Goal: Transaction & Acquisition: Book appointment/travel/reservation

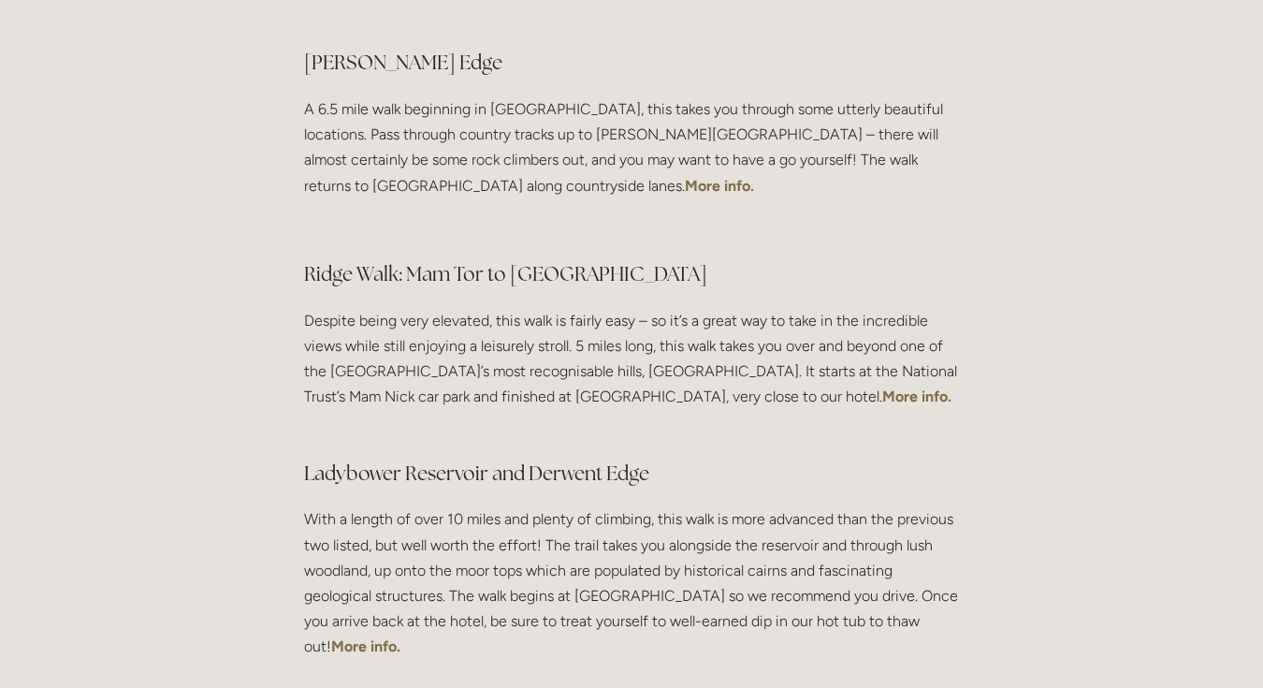
scroll to position [347, 0]
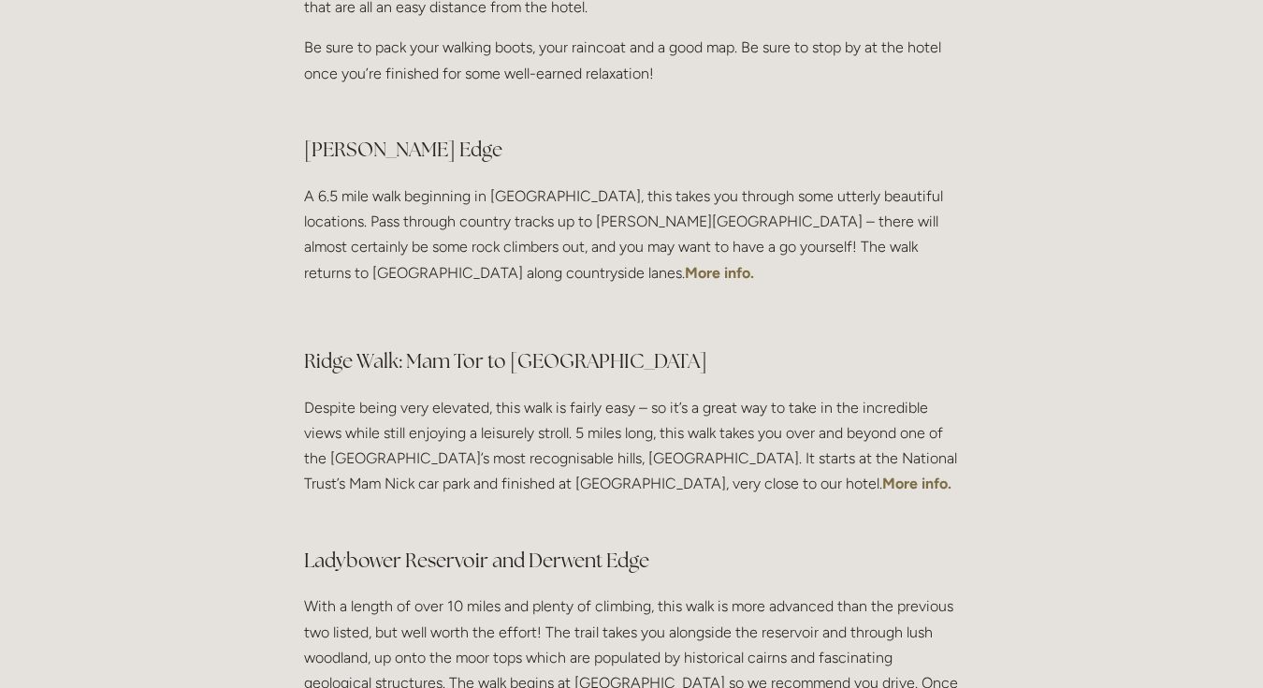
click at [882, 479] on strong "More info." at bounding box center [916, 483] width 69 height 18
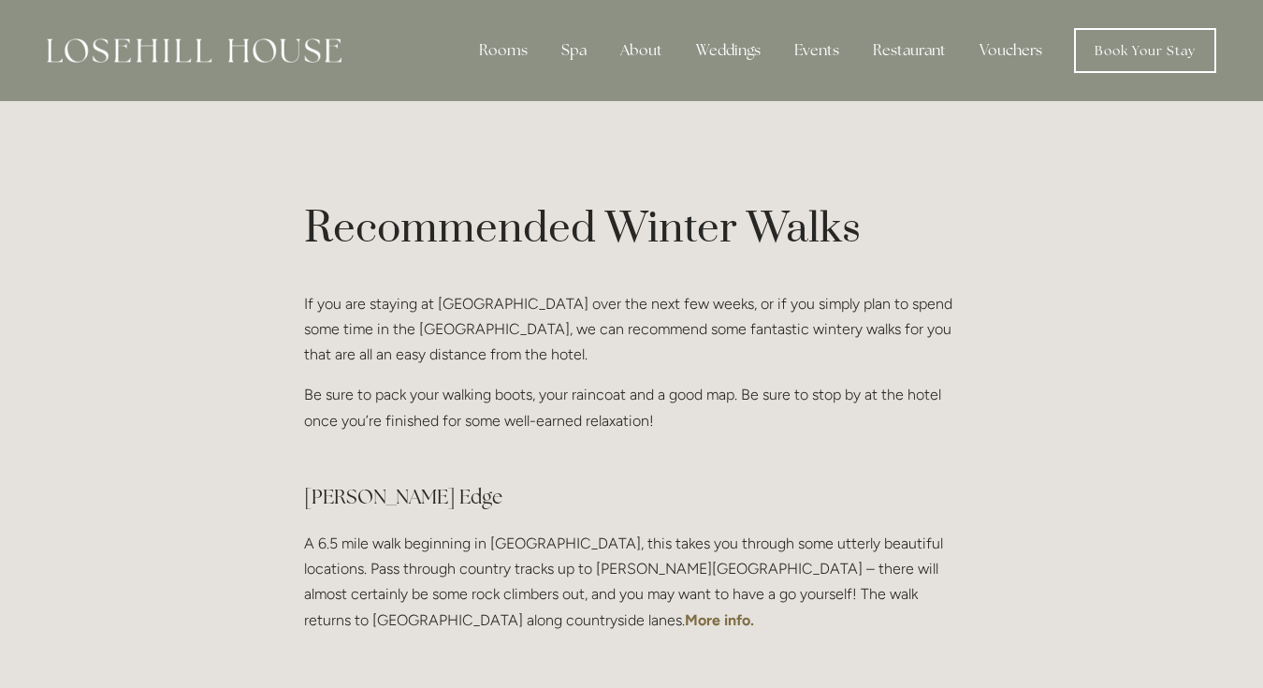
scroll to position [5, 0]
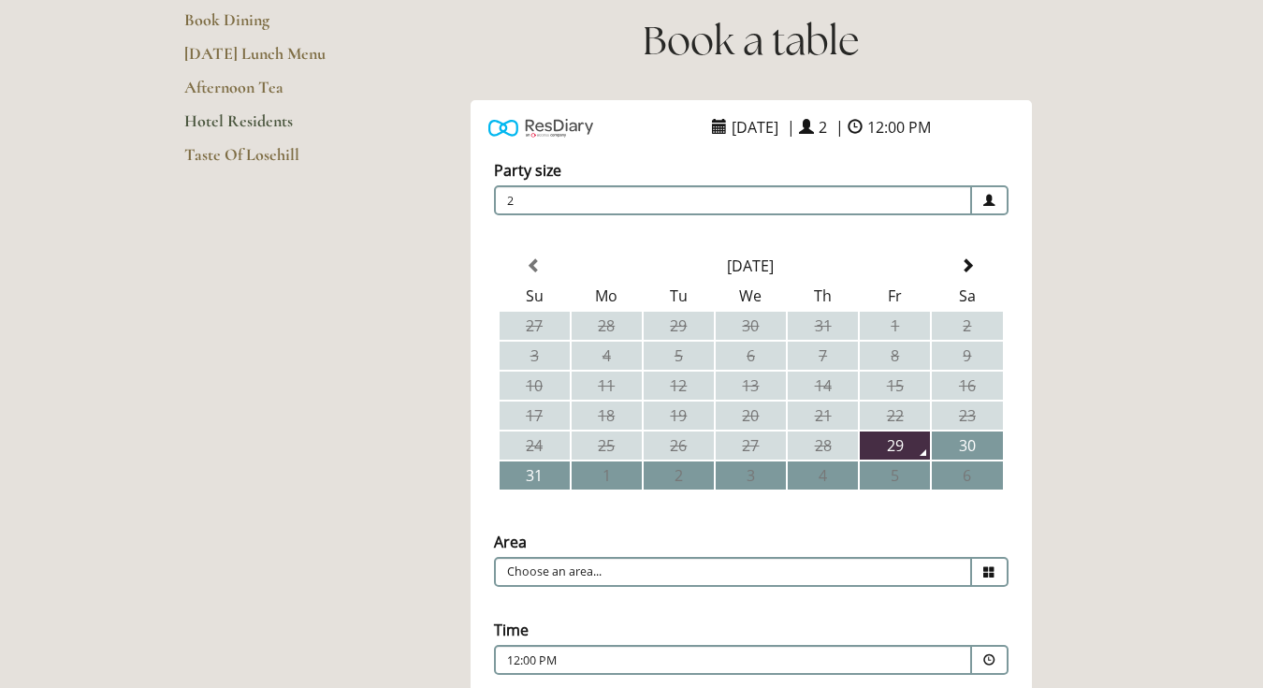
scroll to position [255, 0]
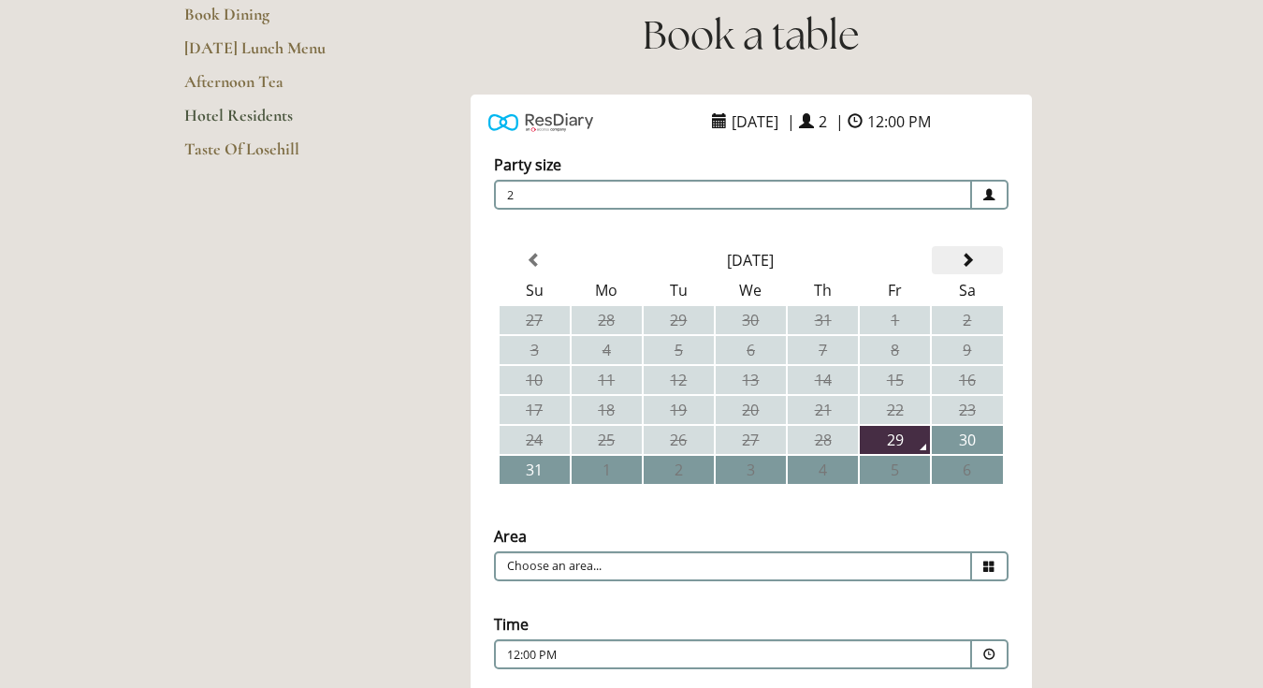
click at [968, 255] on span at bounding box center [967, 260] width 15 height 15
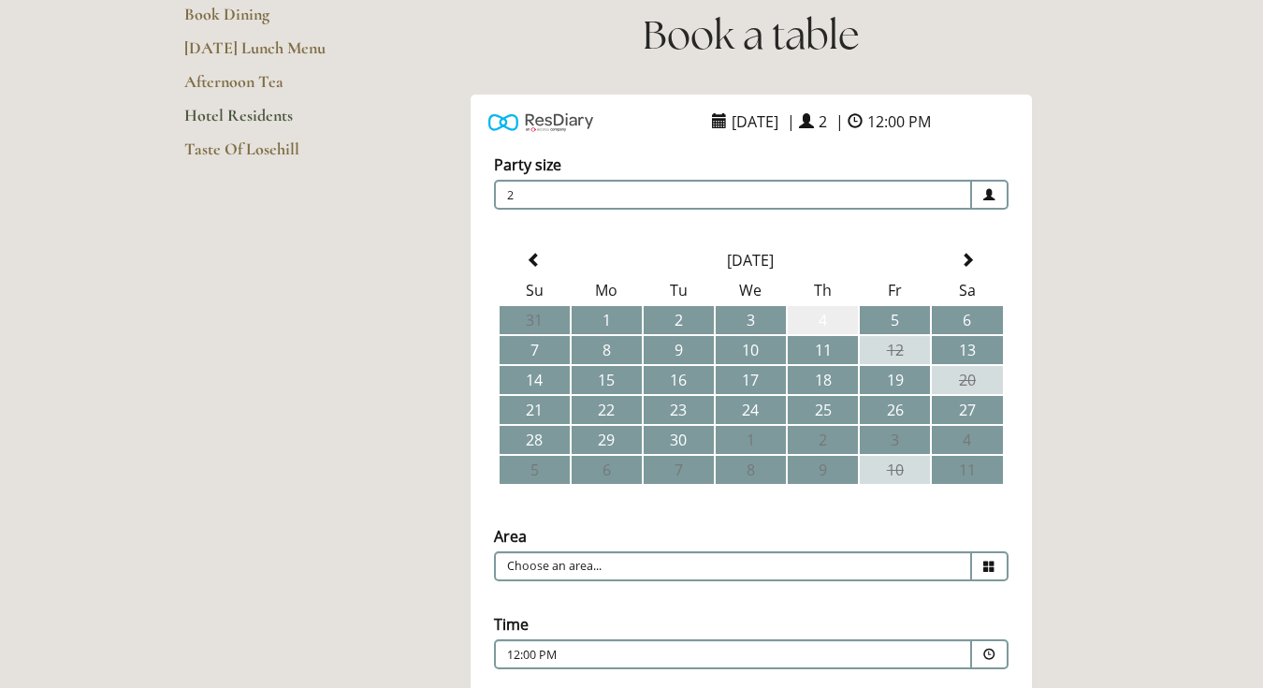
click at [814, 313] on td "4" at bounding box center [823, 320] width 70 height 28
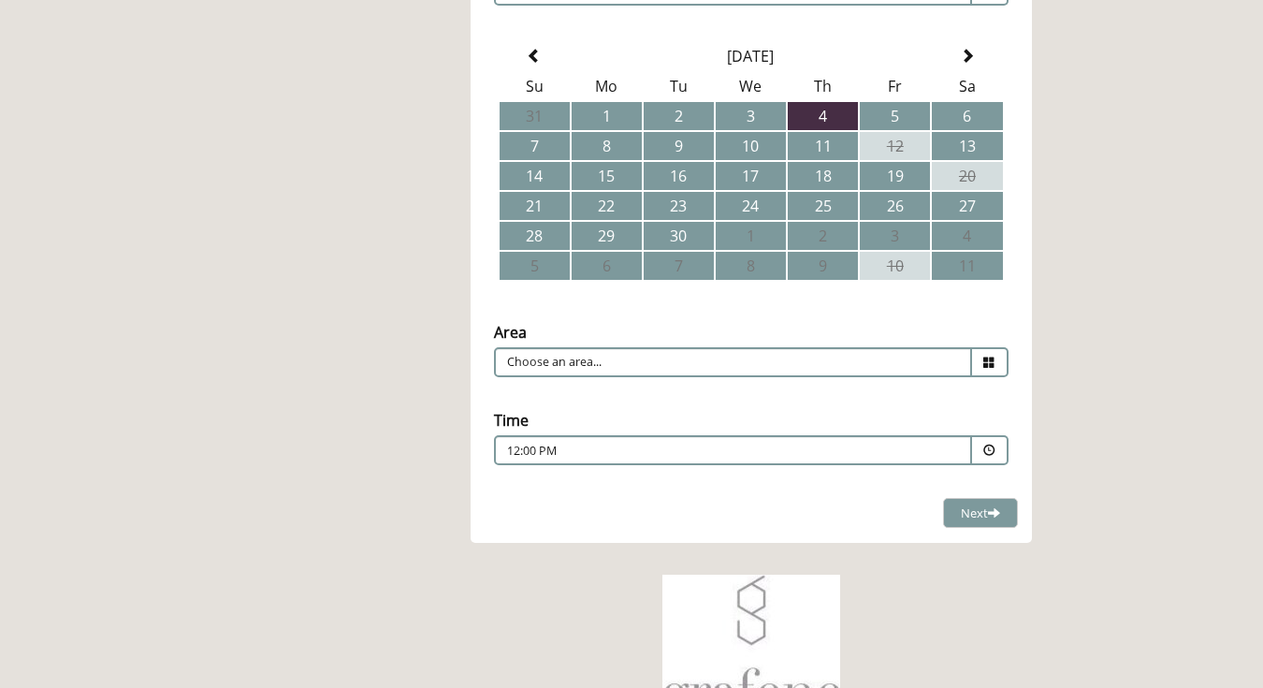
scroll to position [479, 0]
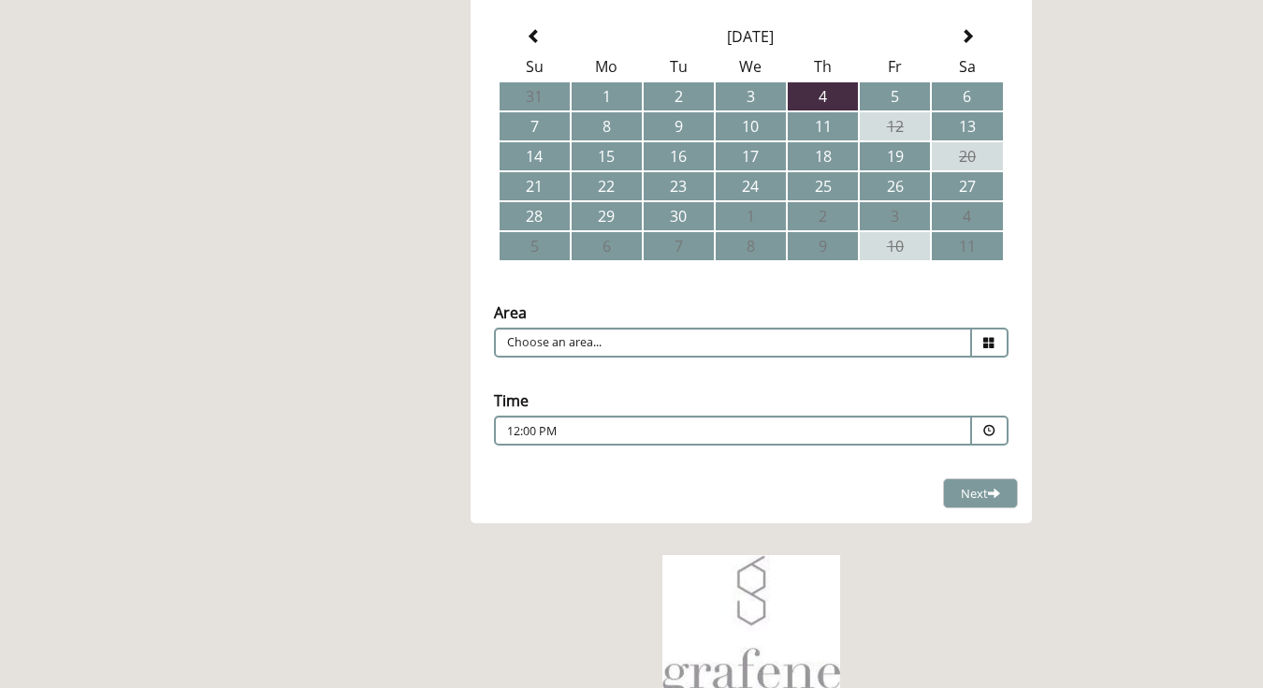
click at [991, 343] on icon at bounding box center [990, 343] width 12 height 12
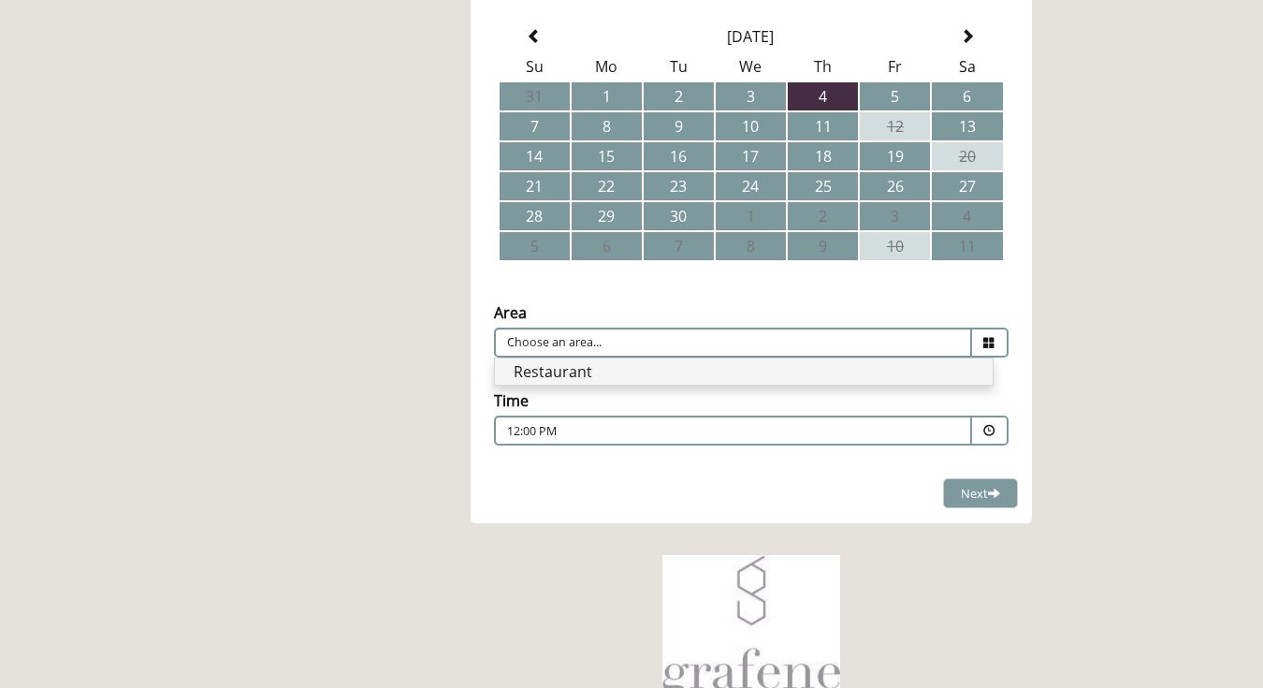
click at [896, 379] on li "Restaurant" at bounding box center [744, 371] width 498 height 26
type input "Restaurant"
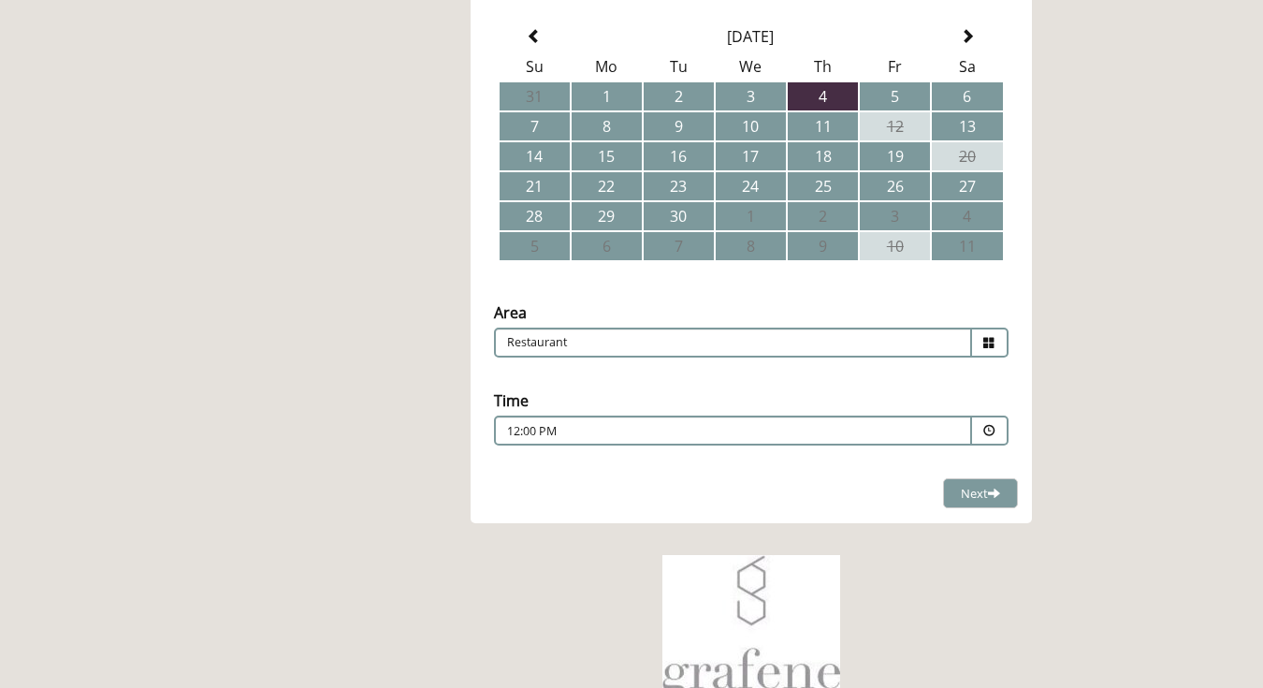
click at [990, 431] on span at bounding box center [990, 431] width 12 height 12
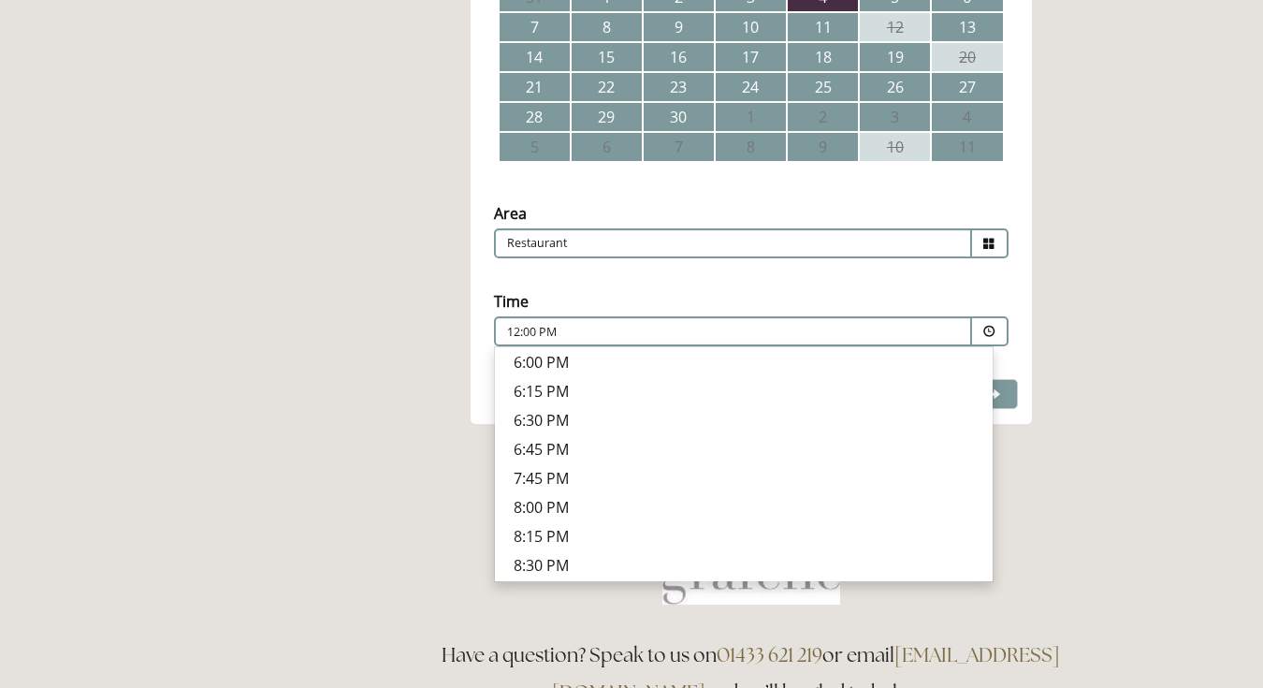
scroll to position [586, 0]
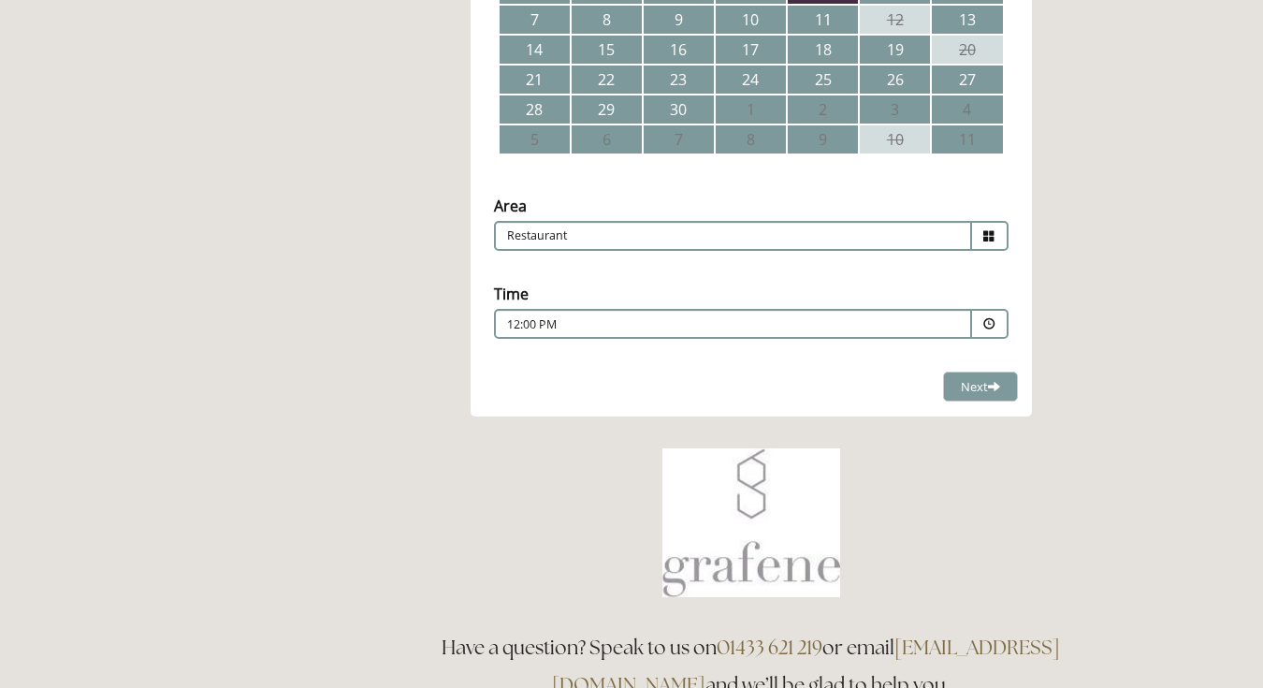
click at [1121, 388] on div "Rooms Rooms Your Stay Book a stay Offers Spa" at bounding box center [631, 662] width 1263 height 2497
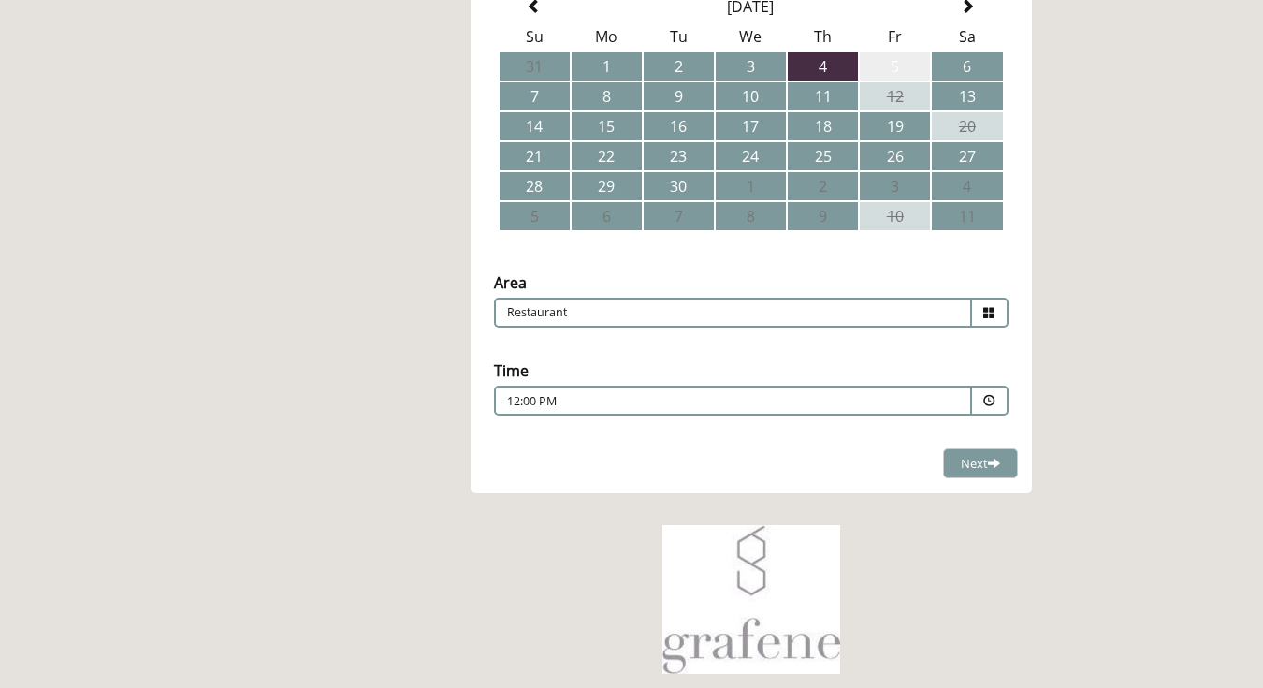
click at [892, 56] on td "5" at bounding box center [895, 66] width 70 height 28
click at [989, 396] on span at bounding box center [990, 401] width 12 height 12
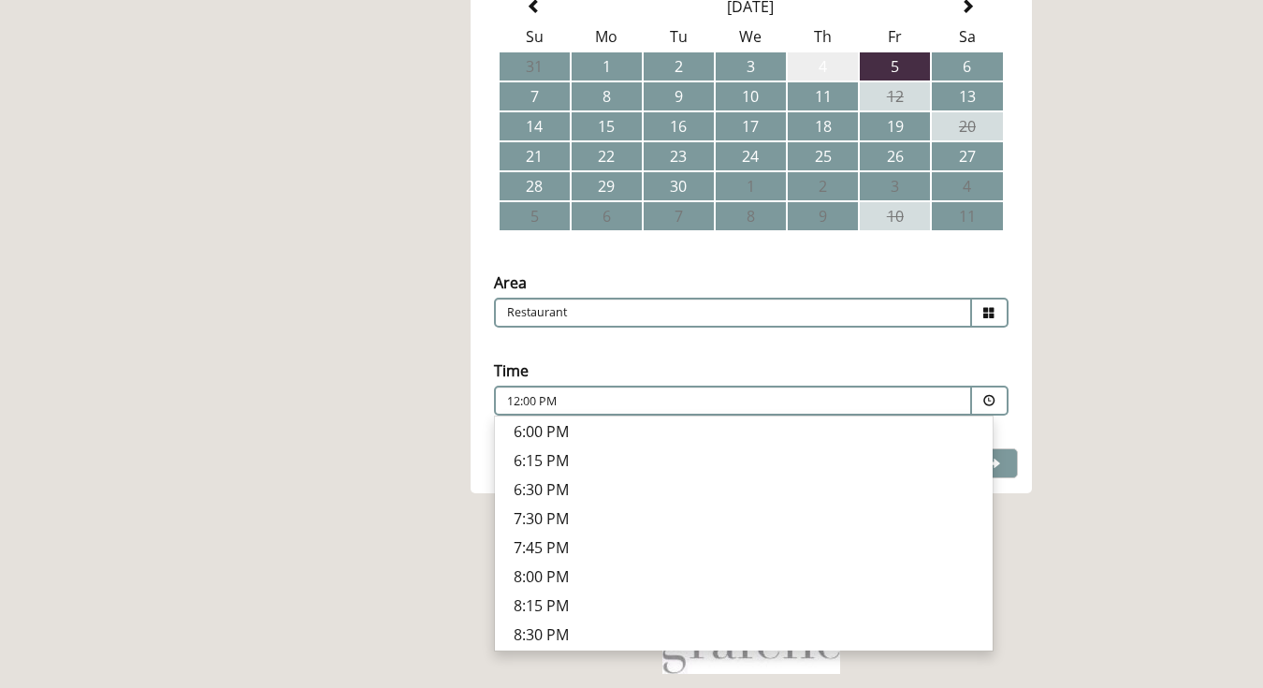
click at [832, 60] on td "4" at bounding box center [823, 66] width 70 height 28
click at [562, 575] on p "7:45 PM" at bounding box center [744, 576] width 460 height 21
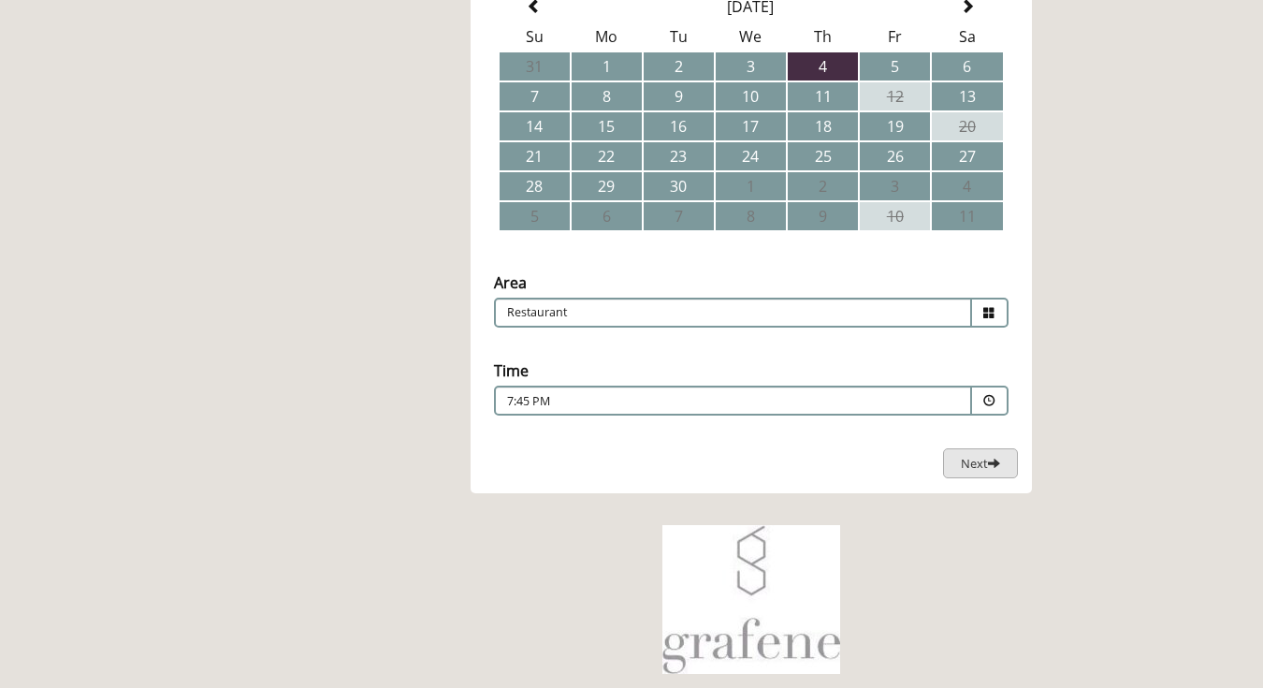
click at [990, 461] on span at bounding box center [994, 463] width 12 height 12
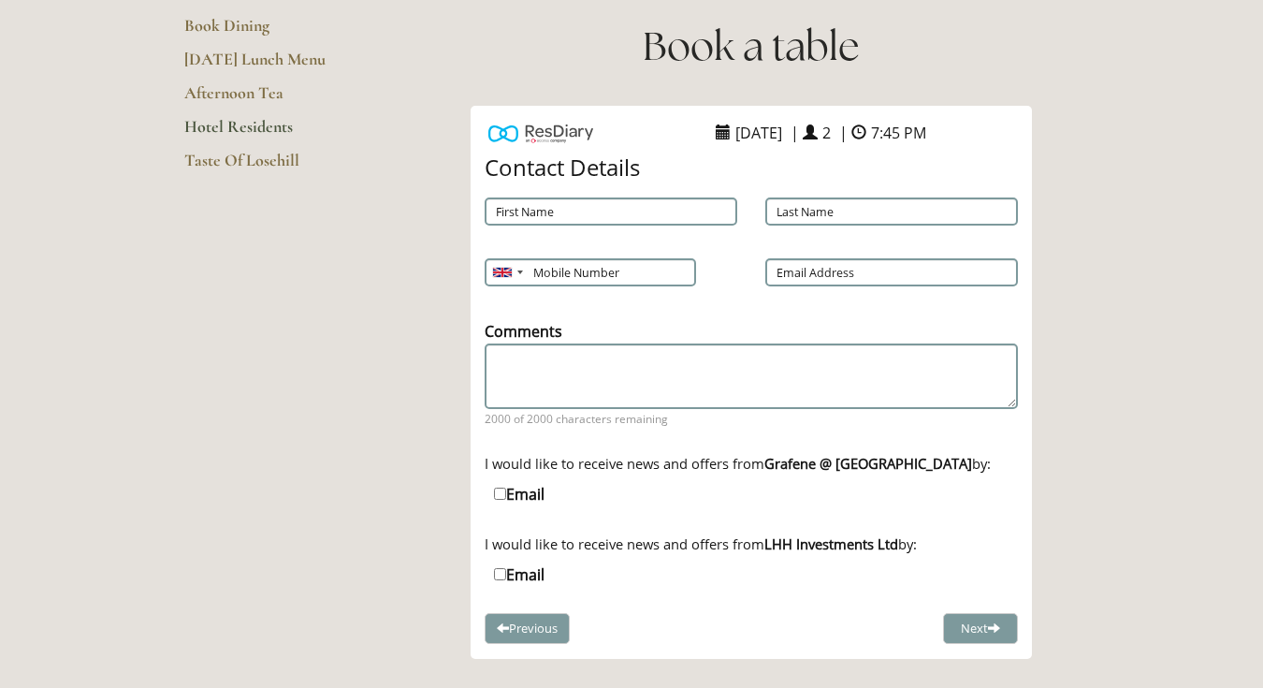
scroll to position [251, 0]
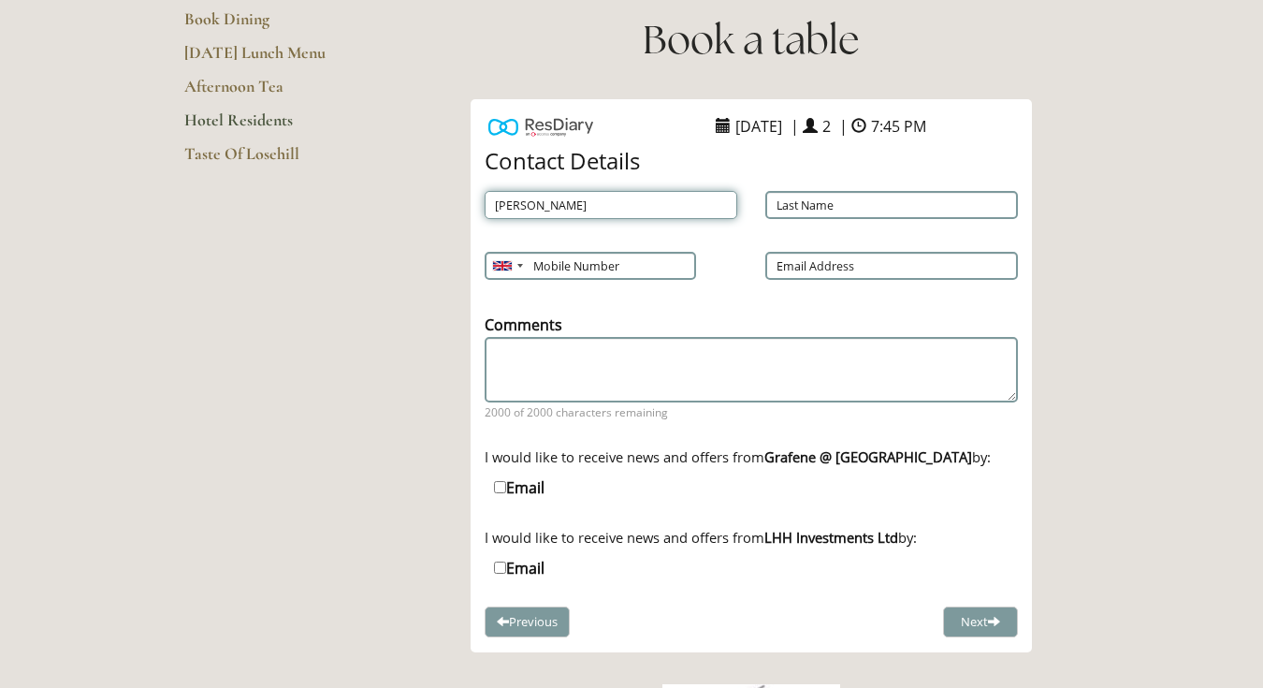
type input "[PERSON_NAME]"
type input "[PERSON_NAME][EMAIL_ADDRESS][PERSON_NAME][DOMAIN_NAME]"
type input "[PERSON_NAME]"
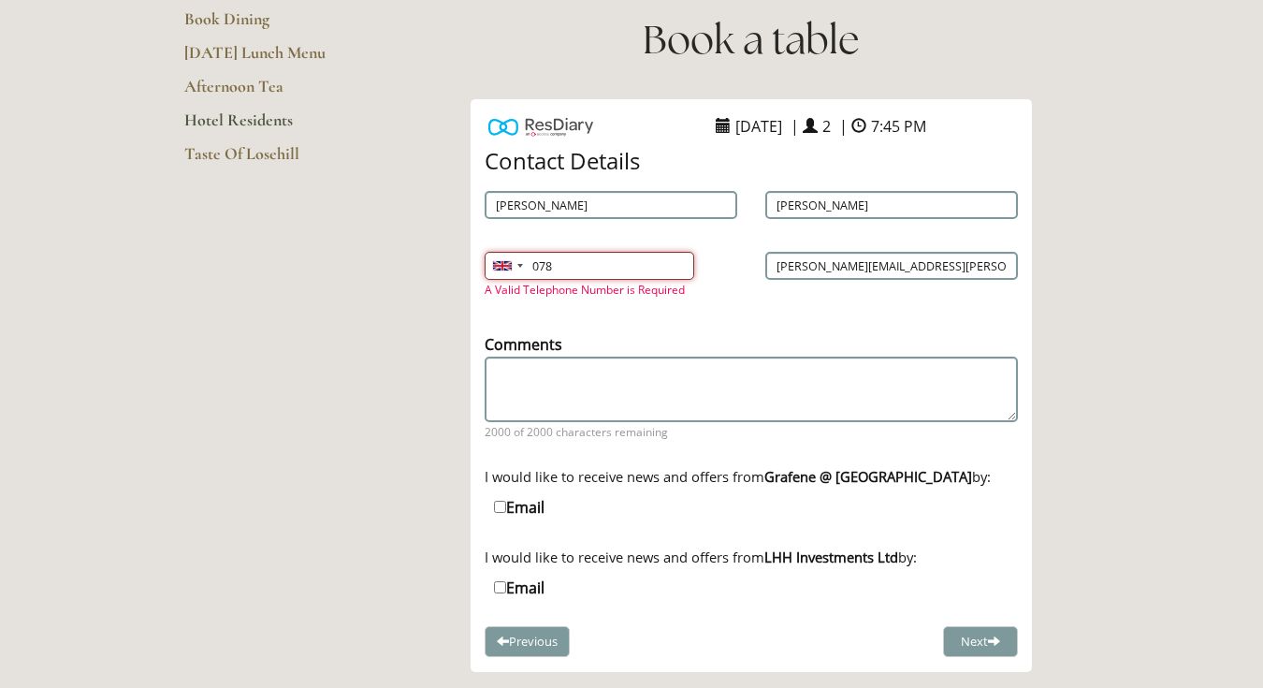
type input "07877412668"
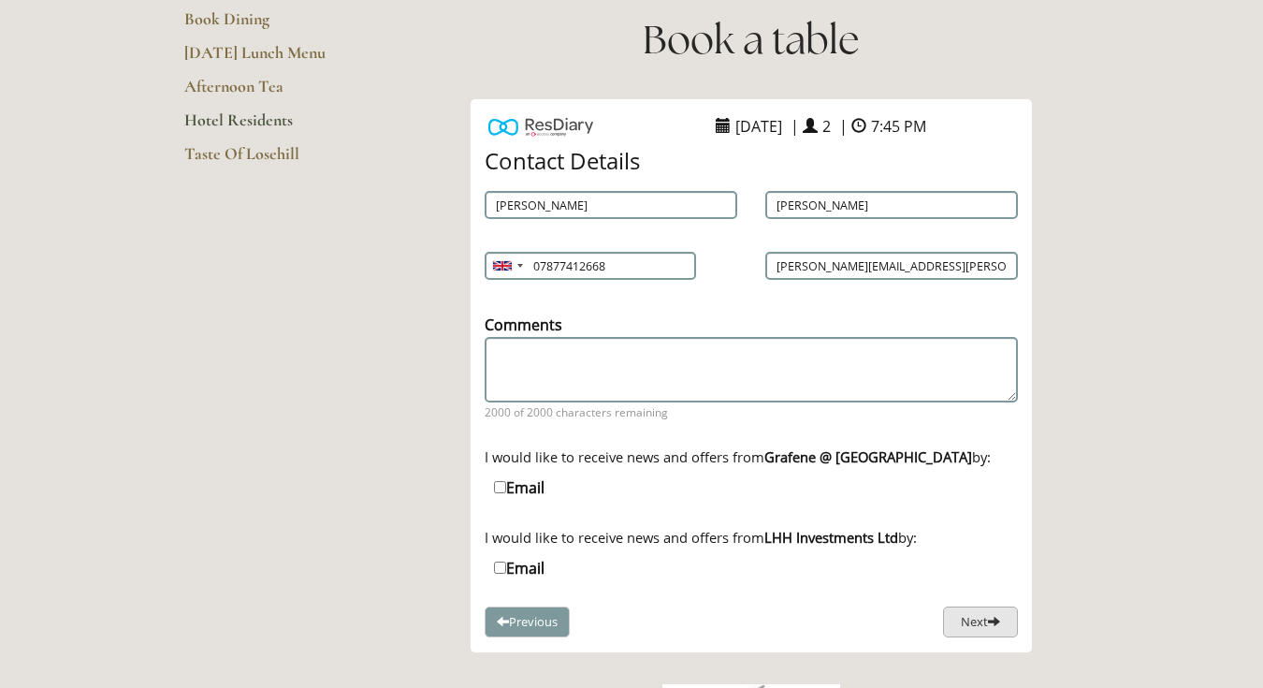
click at [998, 624] on span at bounding box center [994, 621] width 12 height 12
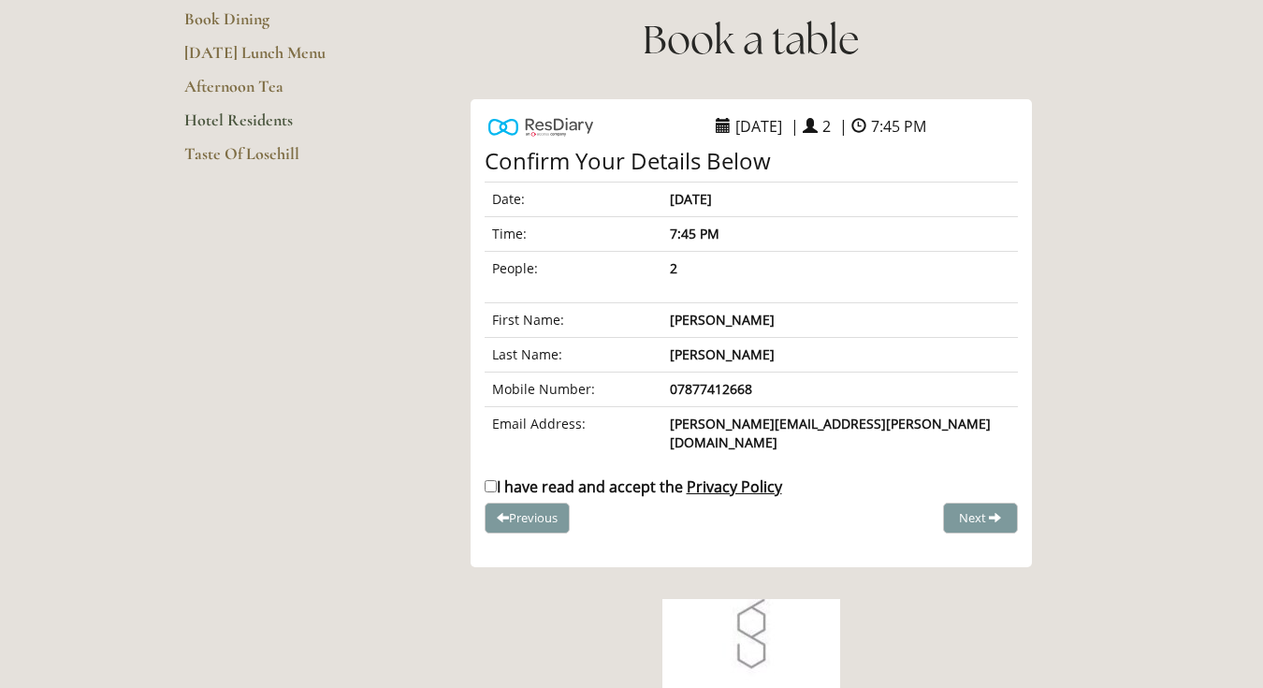
click at [490, 480] on input "I have read and accept the Privacy Policy" at bounding box center [491, 486] width 12 height 12
checkbox input "true"
click at [937, 509] on span "Complete Booking" at bounding box center [939, 517] width 103 height 17
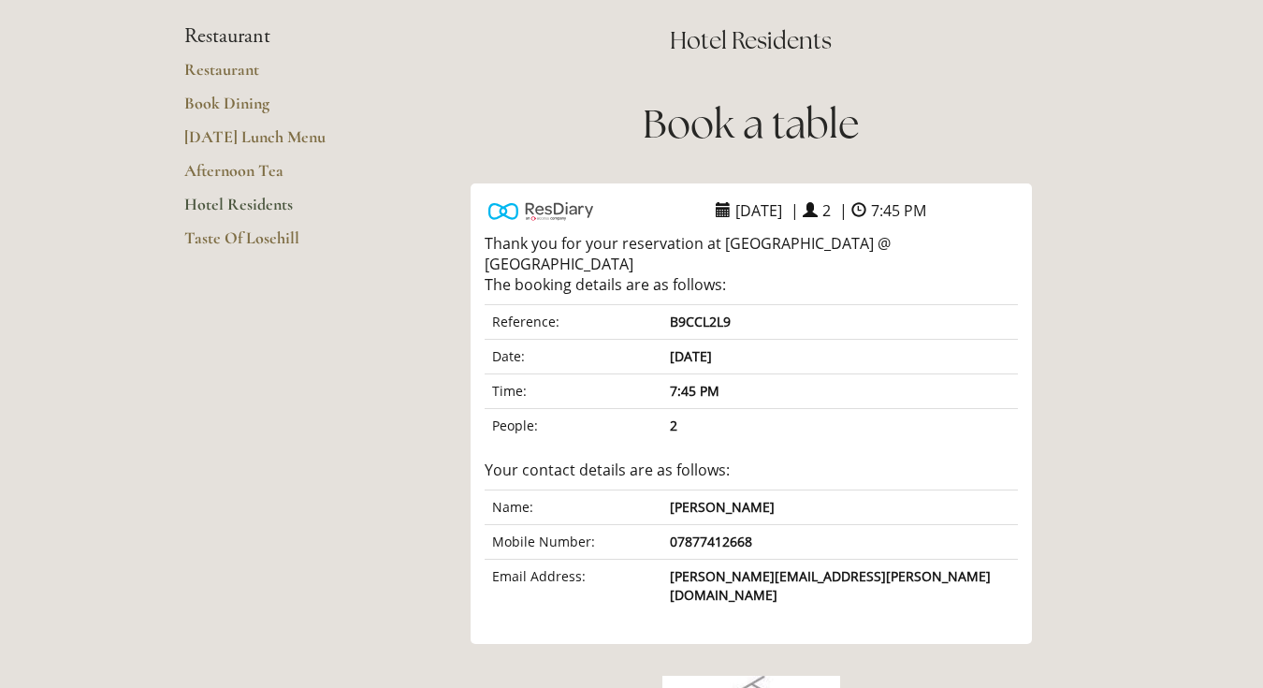
scroll to position [167, 0]
click at [238, 102] on link "Book Dining" at bounding box center [273, 110] width 179 height 34
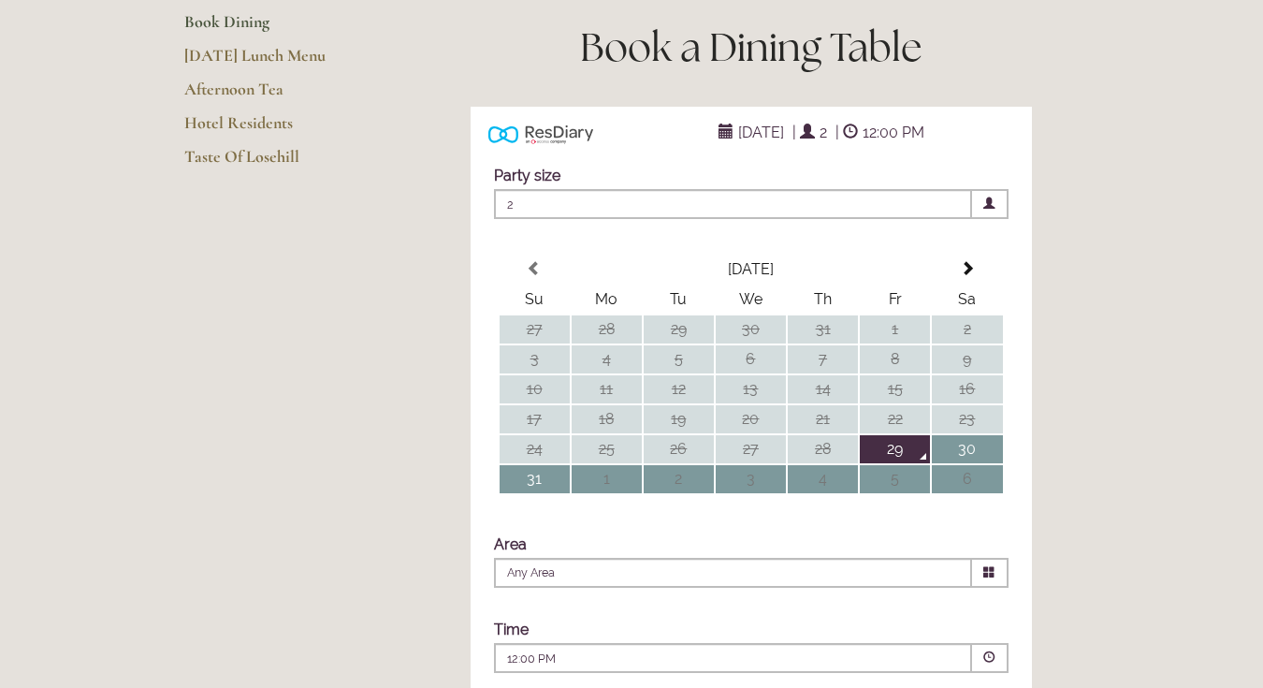
scroll to position [257, 0]
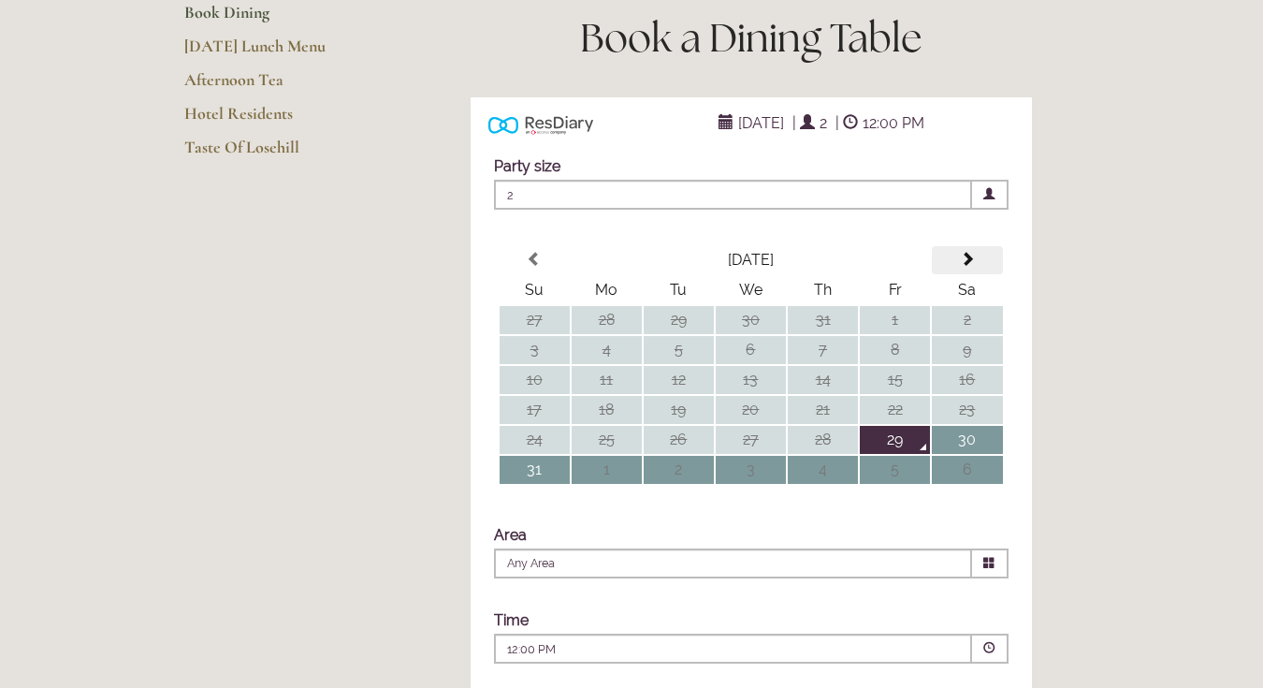
click at [970, 267] on span at bounding box center [967, 259] width 15 height 15
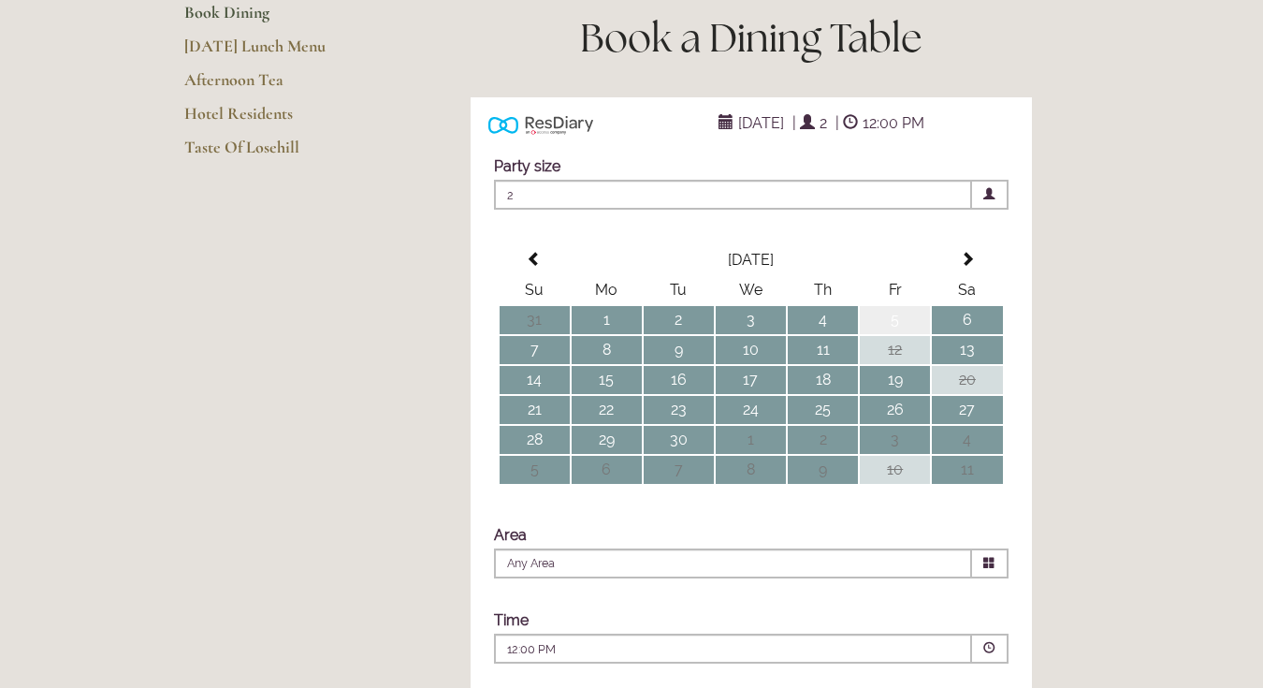
click at [916, 334] on td "5" at bounding box center [895, 320] width 70 height 28
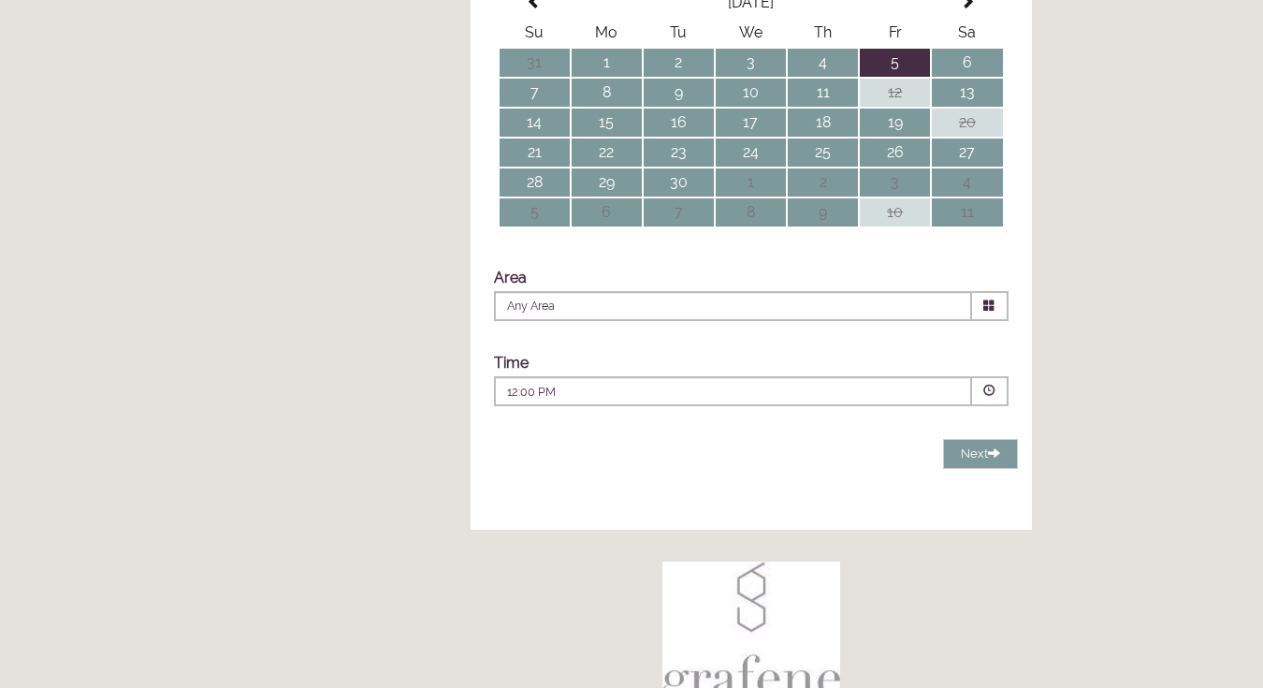
scroll to position [517, 0]
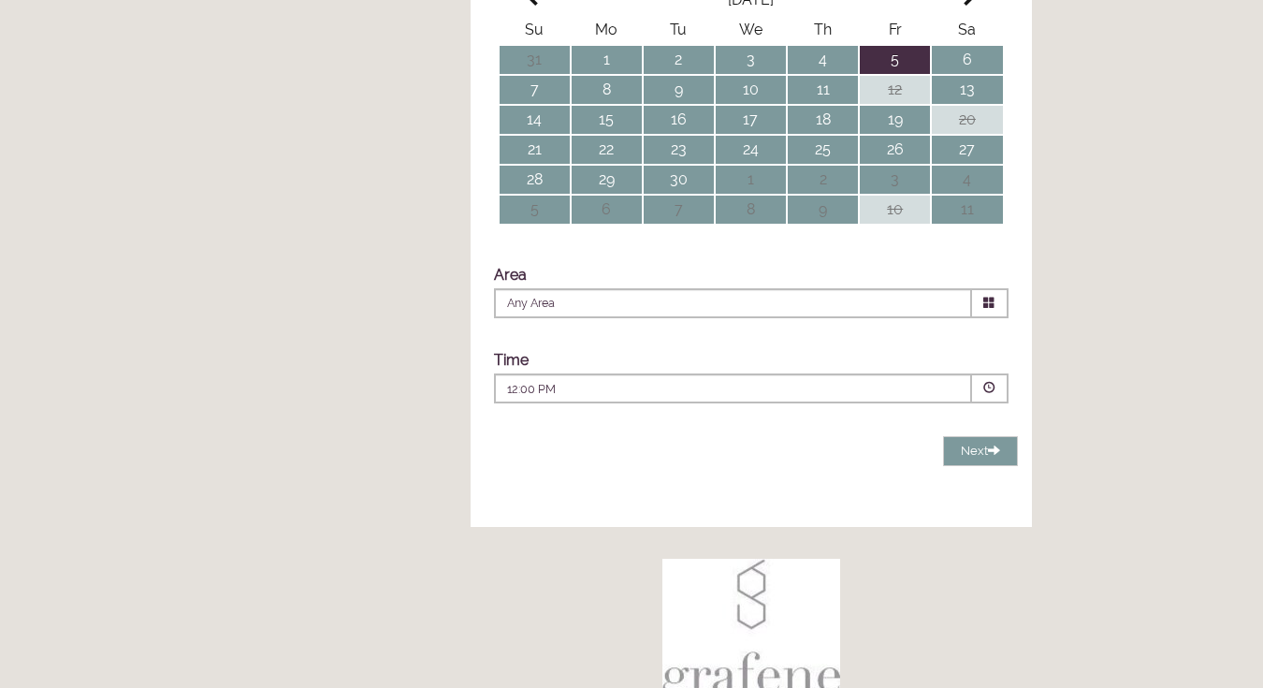
click at [996, 318] on span at bounding box center [990, 303] width 36 height 30
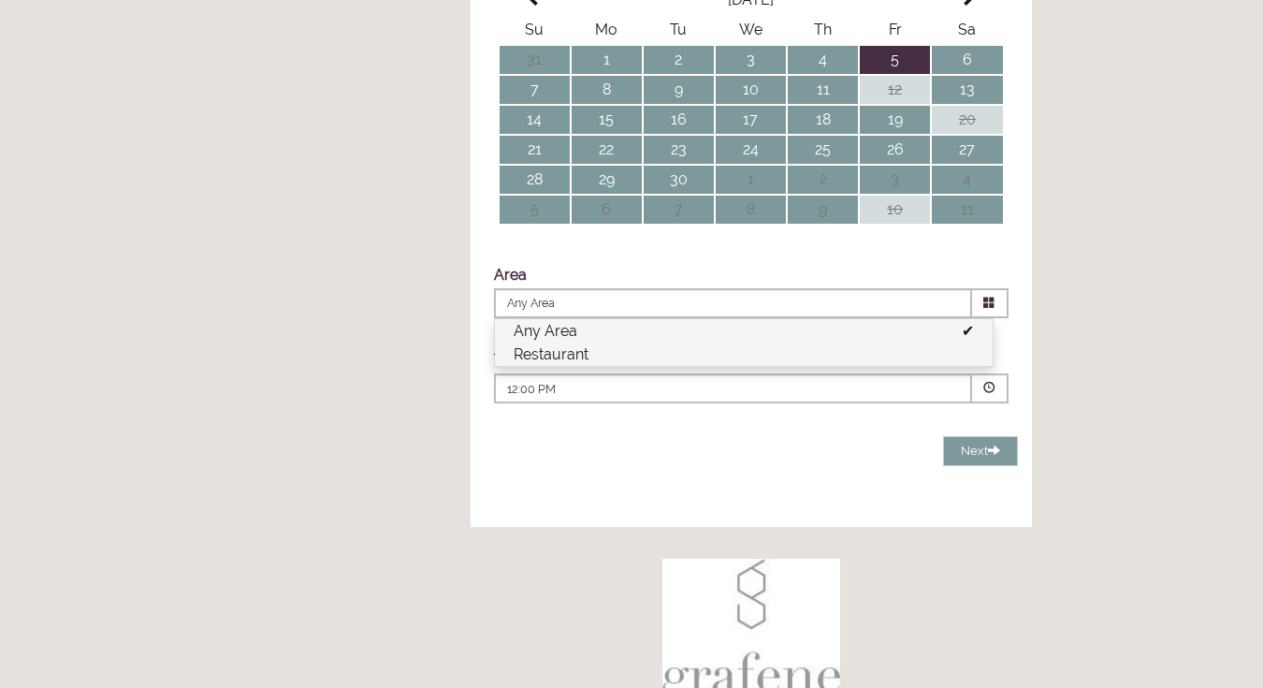
click at [584, 366] on li "Restaurant" at bounding box center [744, 354] width 498 height 23
type input "Restaurant"
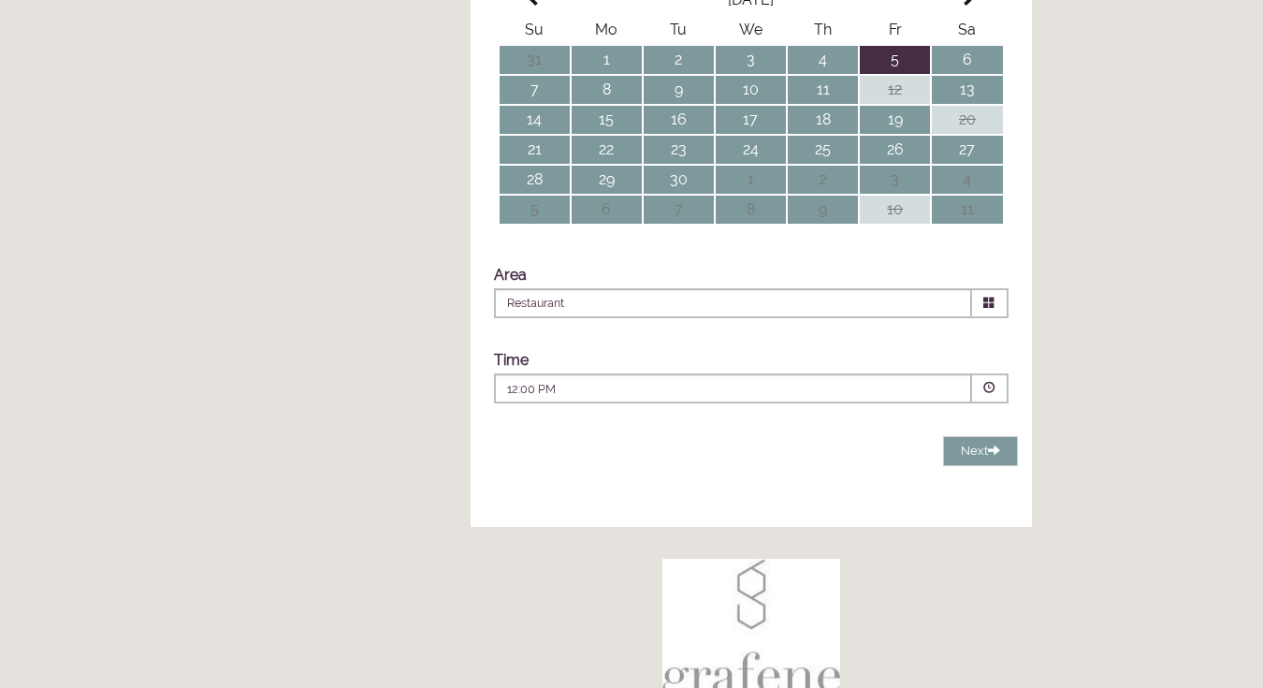
click at [989, 394] on span at bounding box center [990, 388] width 12 height 12
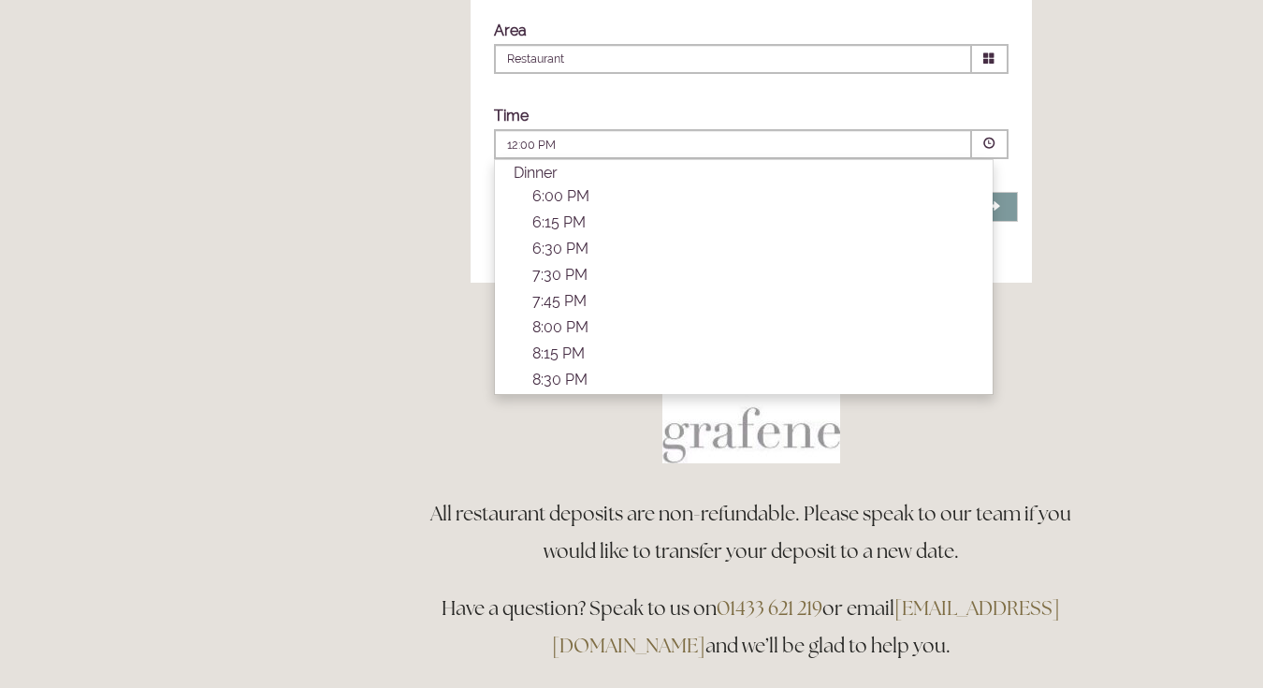
scroll to position [793, 0]
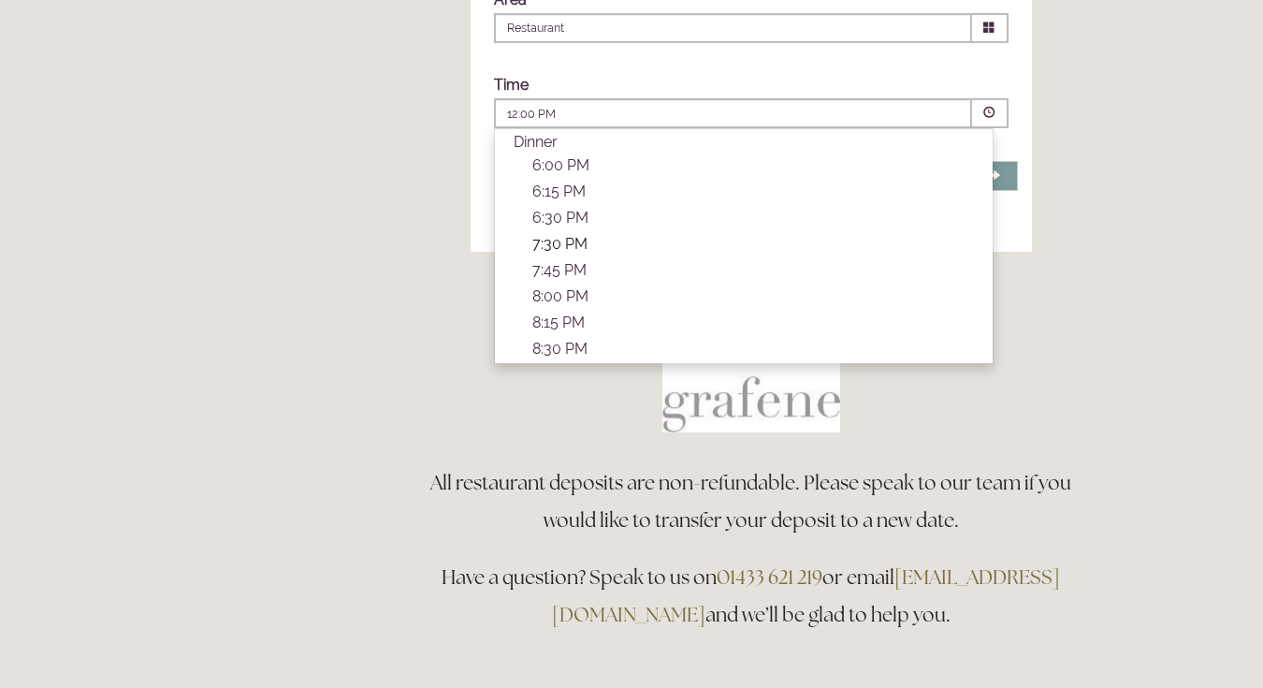
click at [574, 253] on p "7:30 PM" at bounding box center [753, 244] width 442 height 18
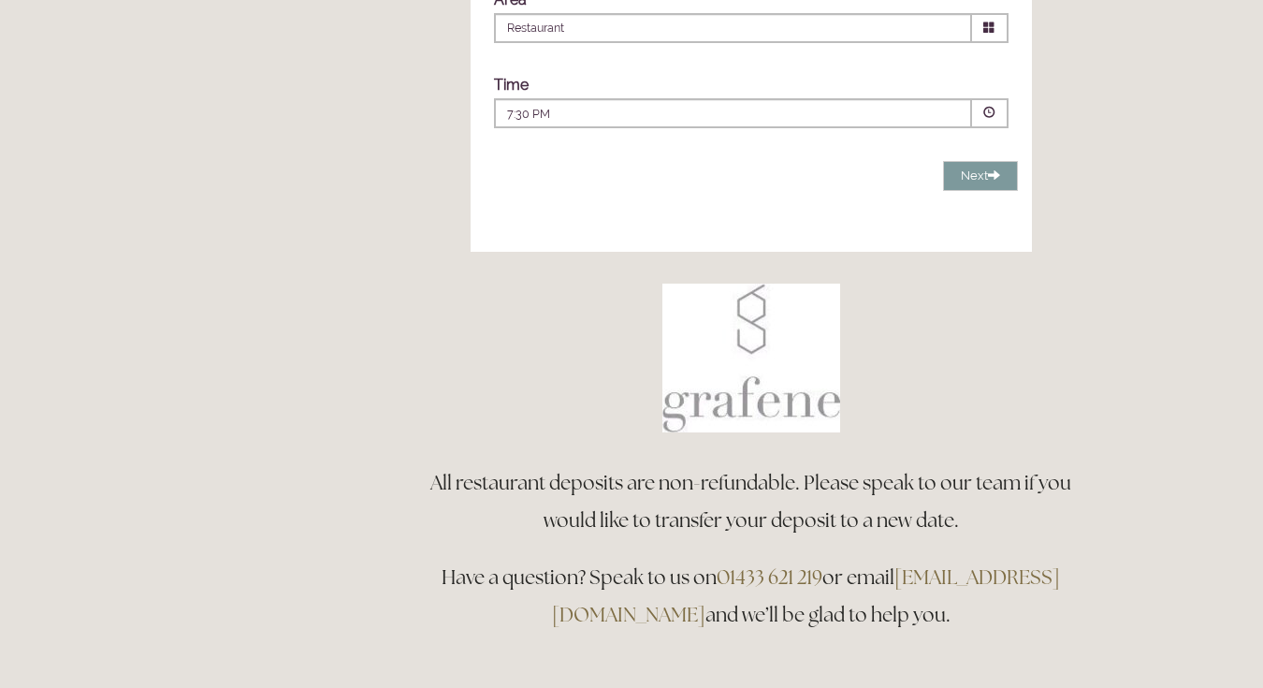
click at [984, 119] on span at bounding box center [990, 113] width 12 height 12
click at [975, 182] on span "Next" at bounding box center [980, 175] width 39 height 14
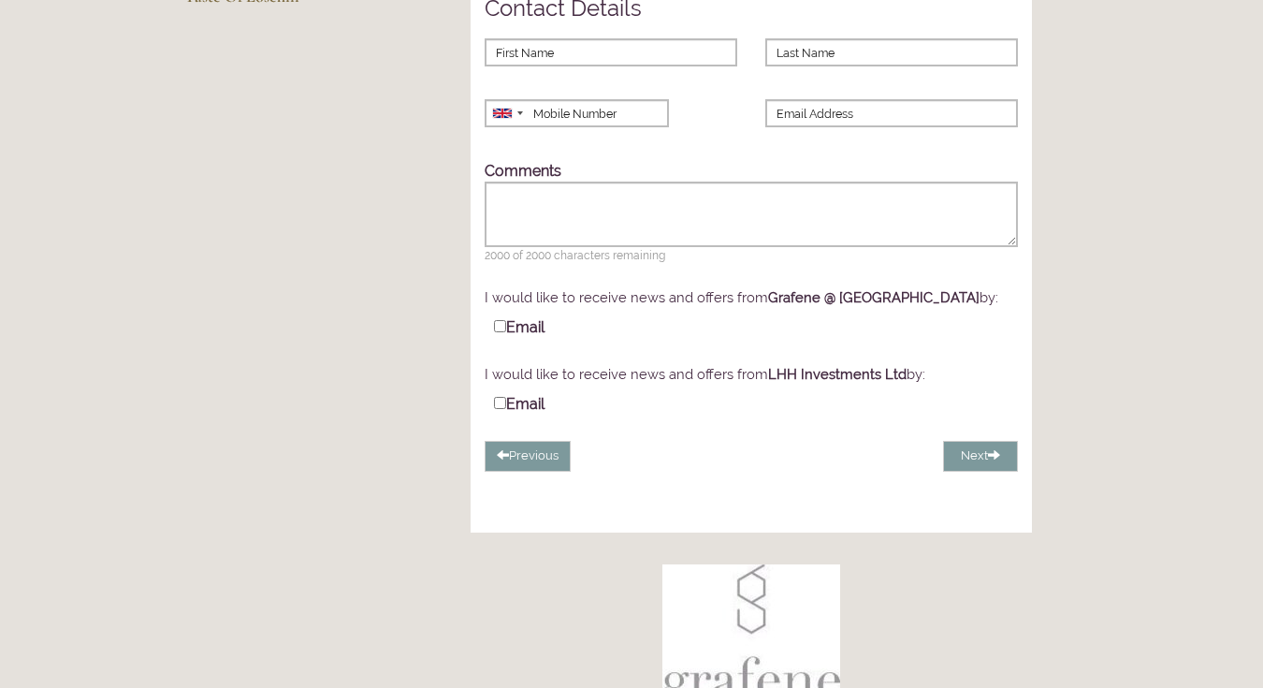
scroll to position [328, 0]
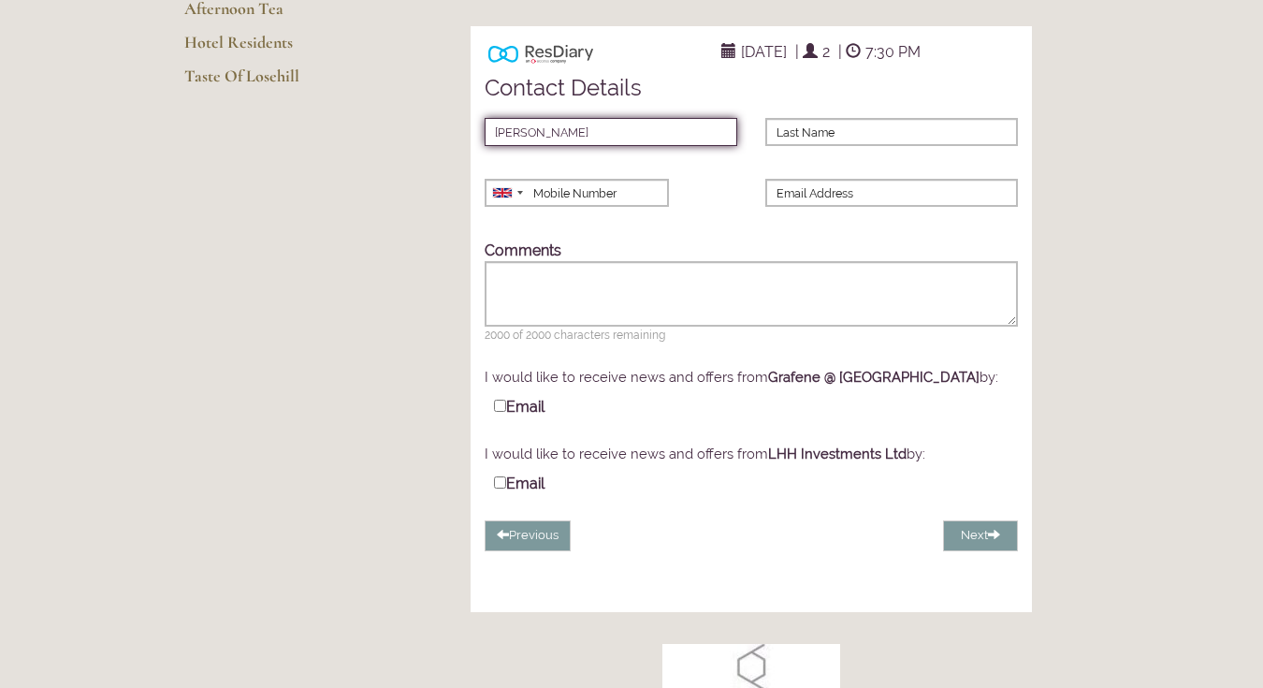
type input "[PERSON_NAME]"
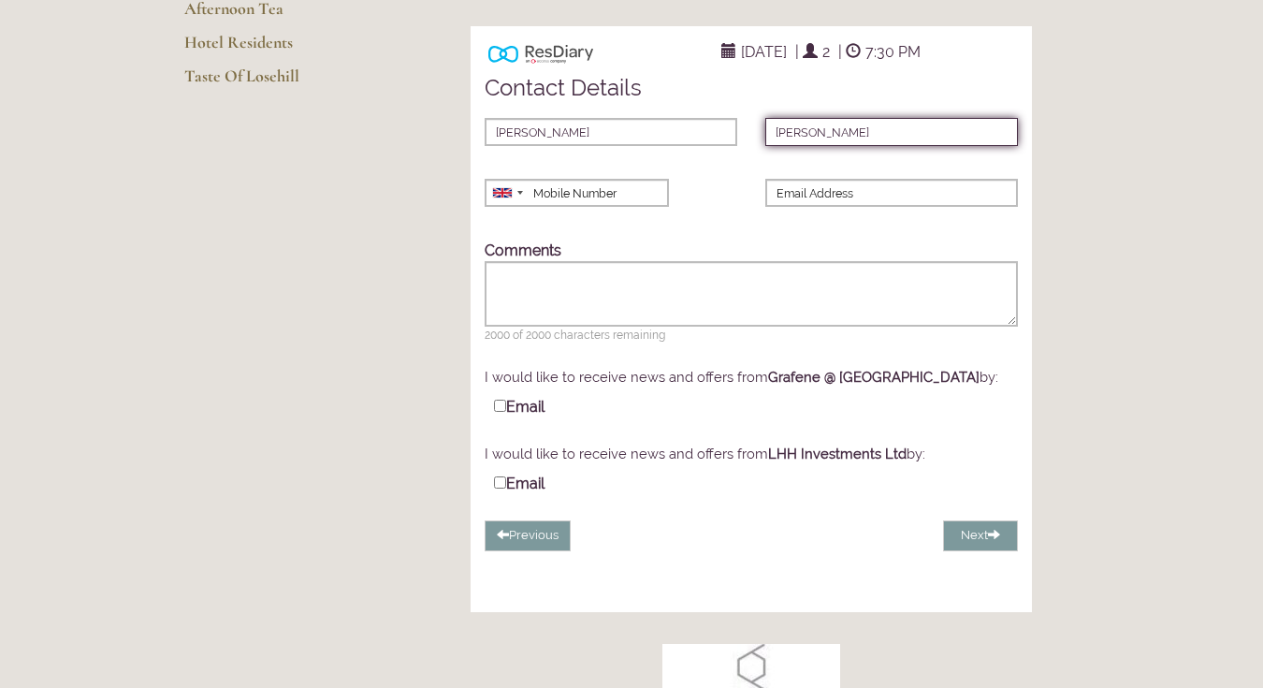
type input "[PERSON_NAME]"
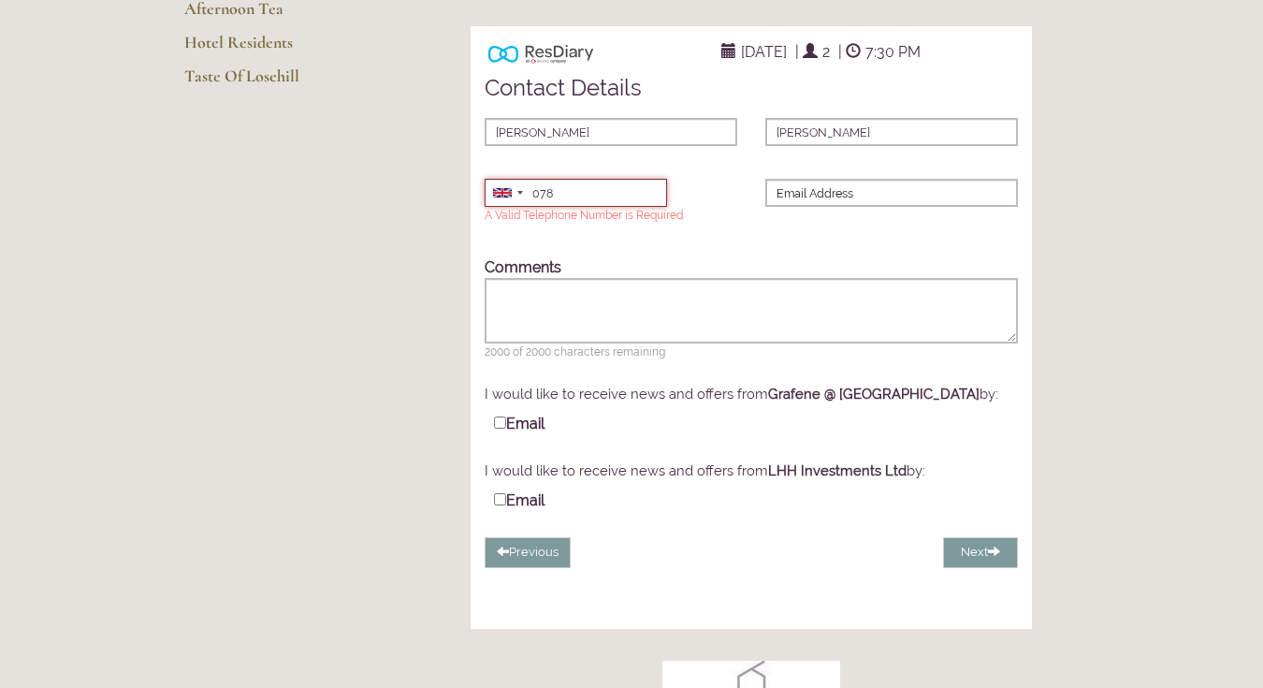
type input "07877412668"
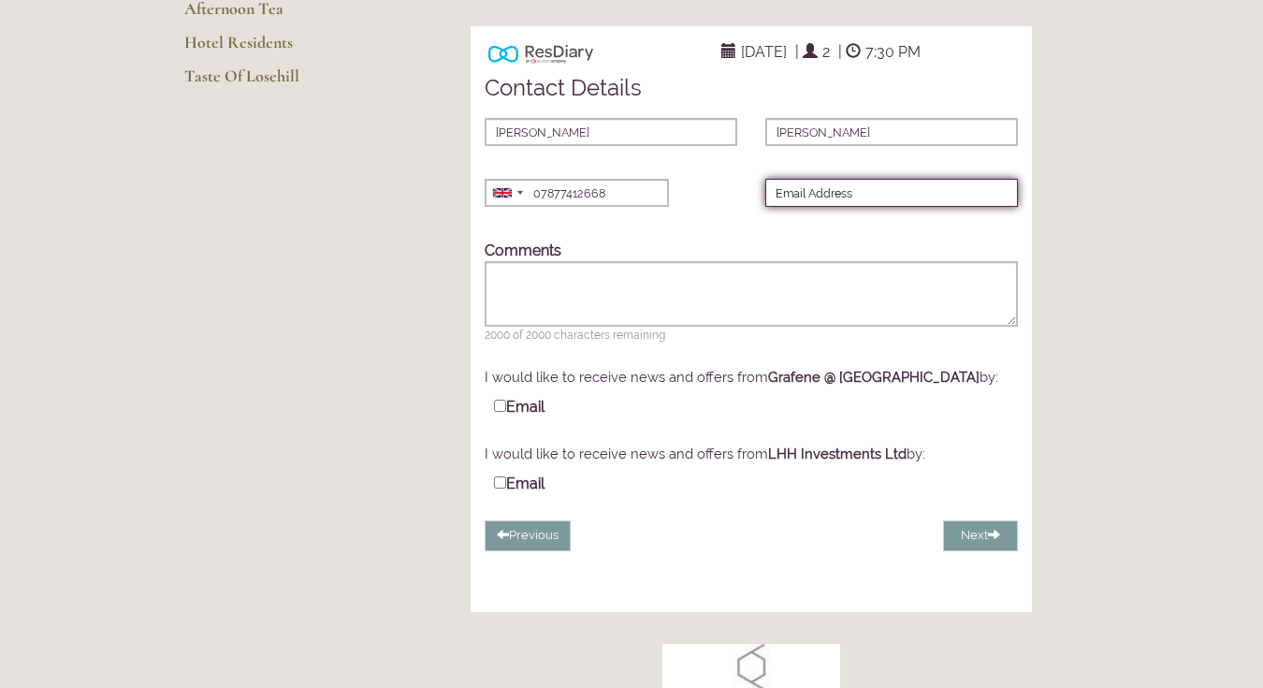
type input "[PERSON_NAME][EMAIL_ADDRESS][PERSON_NAME][DOMAIN_NAME]"
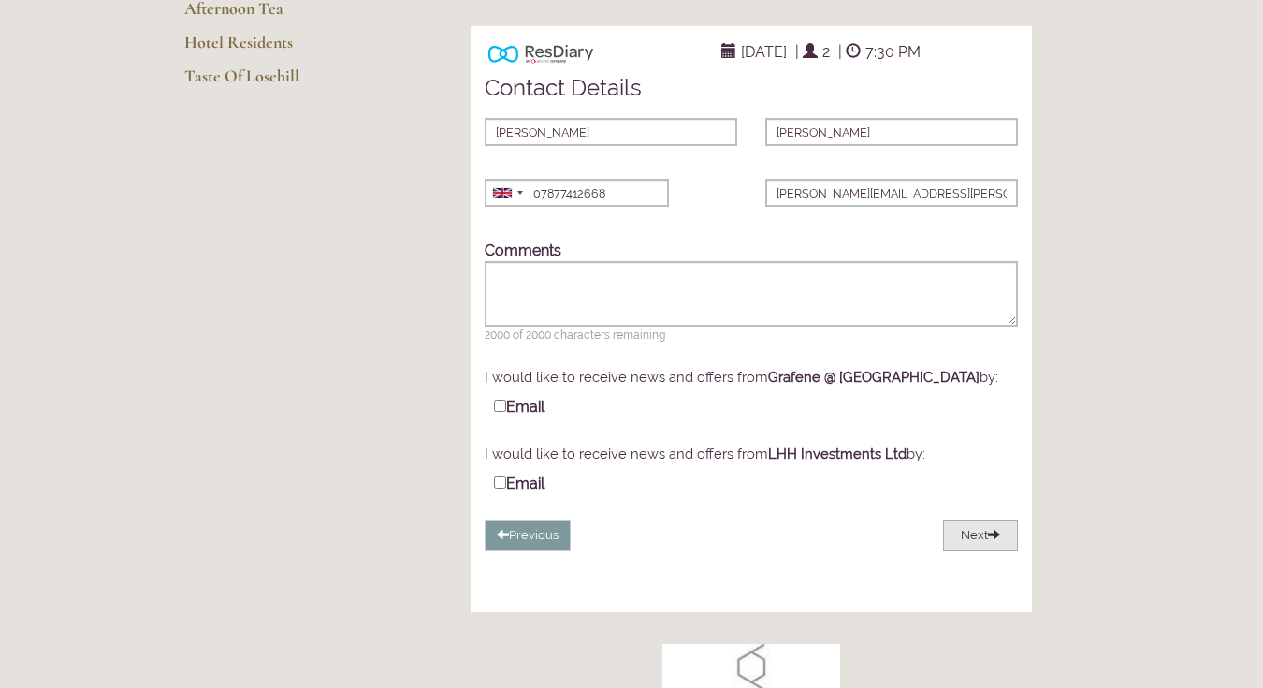
click at [994, 540] on span at bounding box center [994, 534] width 12 height 12
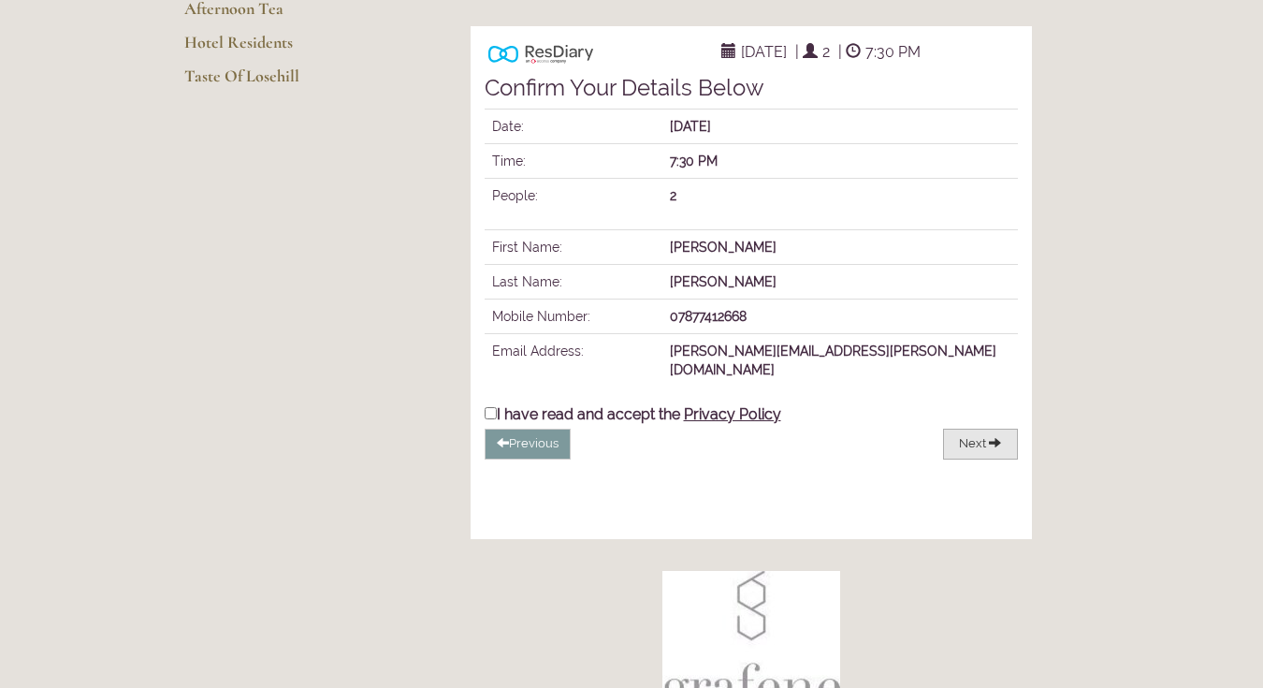
click at [994, 448] on span at bounding box center [995, 442] width 12 height 12
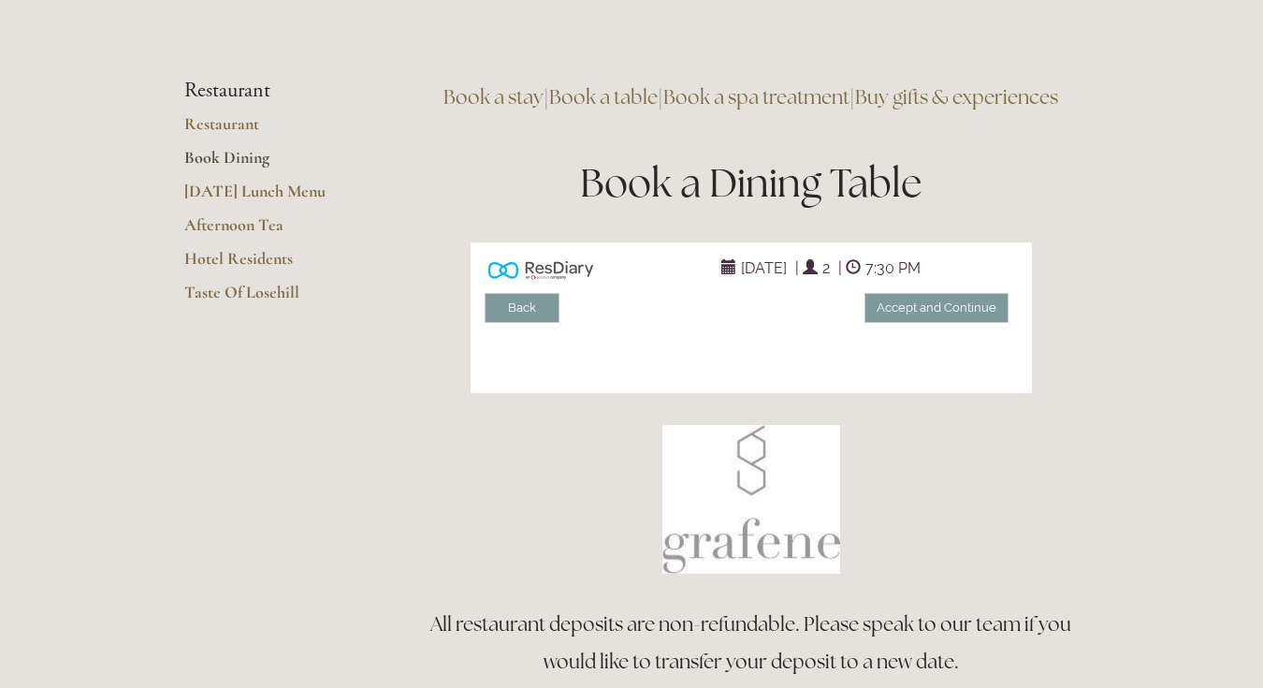
scroll to position [116, 0]
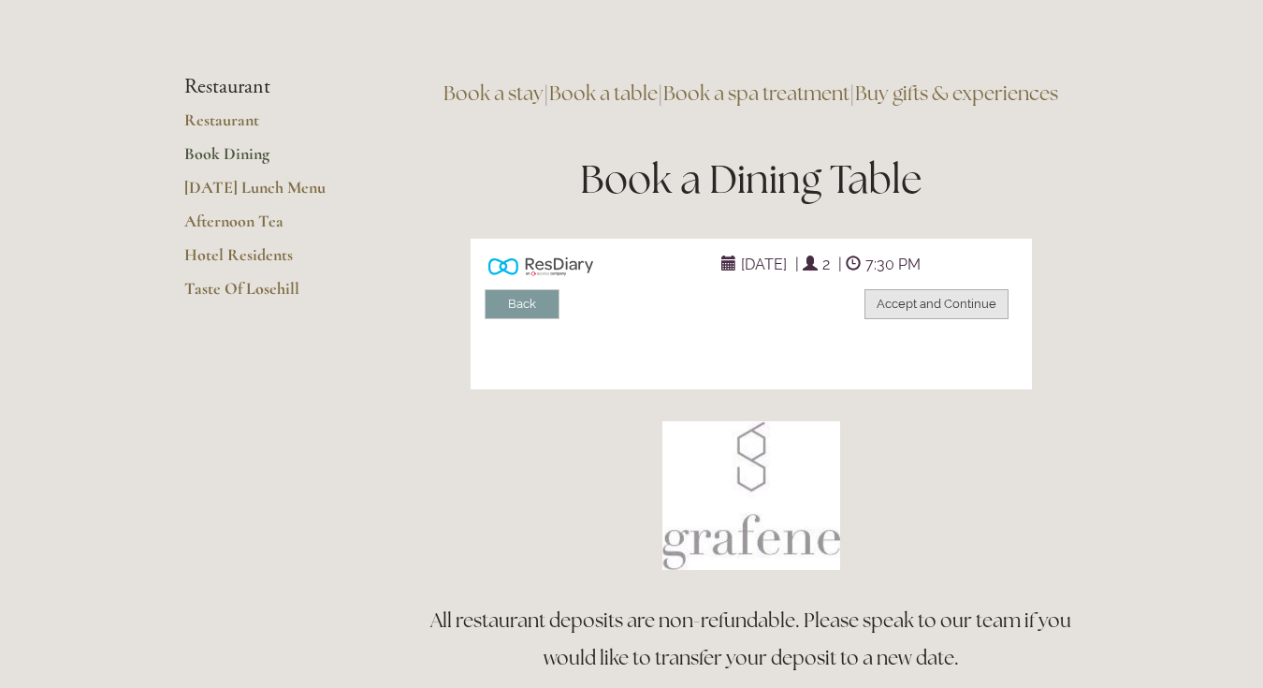
click at [965, 320] on button "Accept and Continue" at bounding box center [937, 304] width 144 height 31
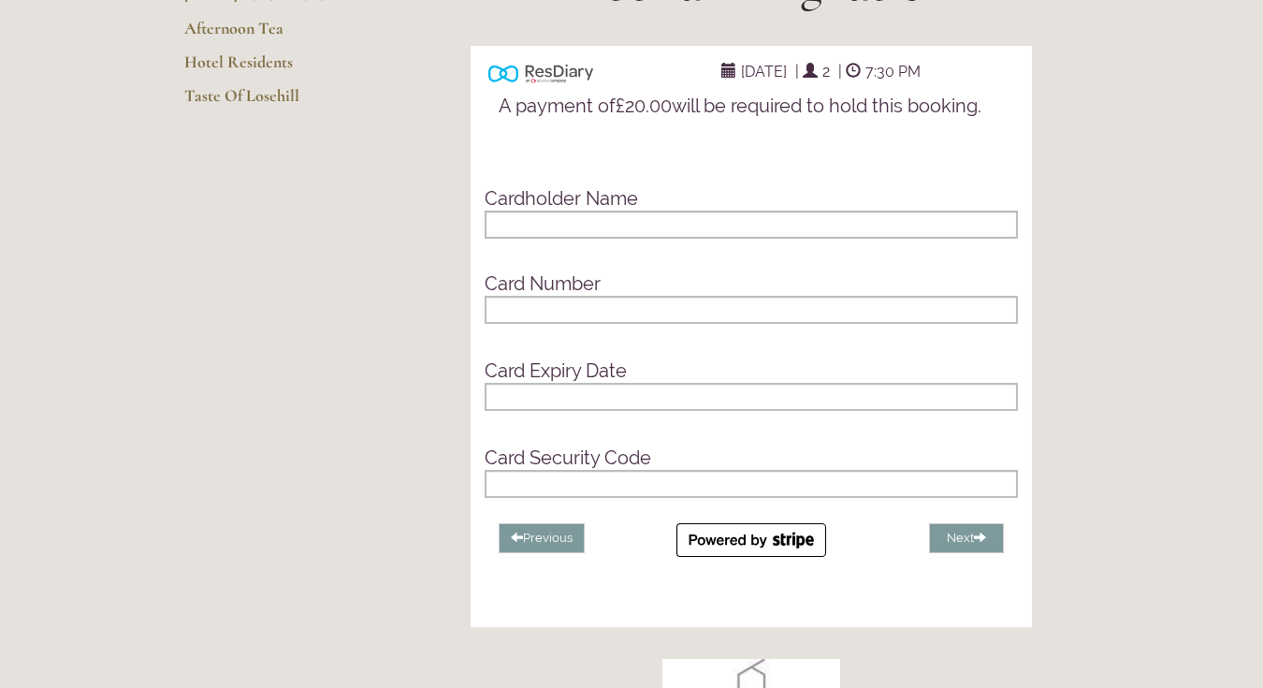
scroll to position [314, 0]
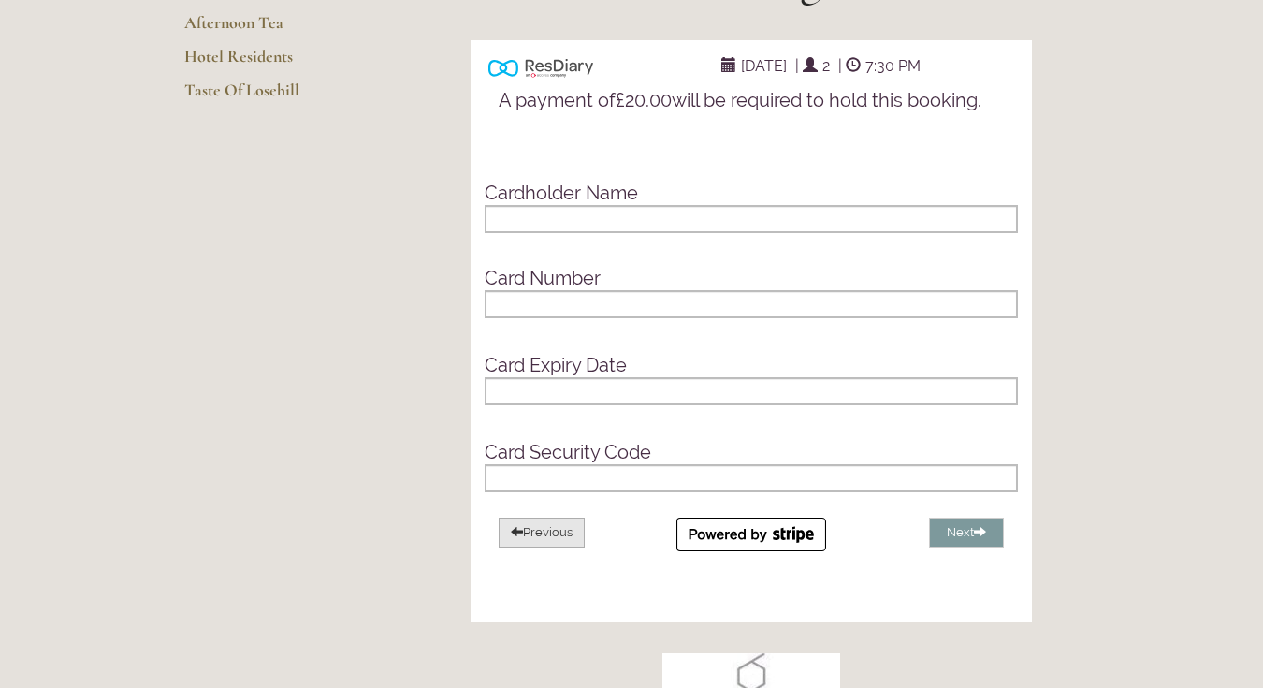
click at [542, 548] on button "Previous" at bounding box center [542, 532] width 86 height 31
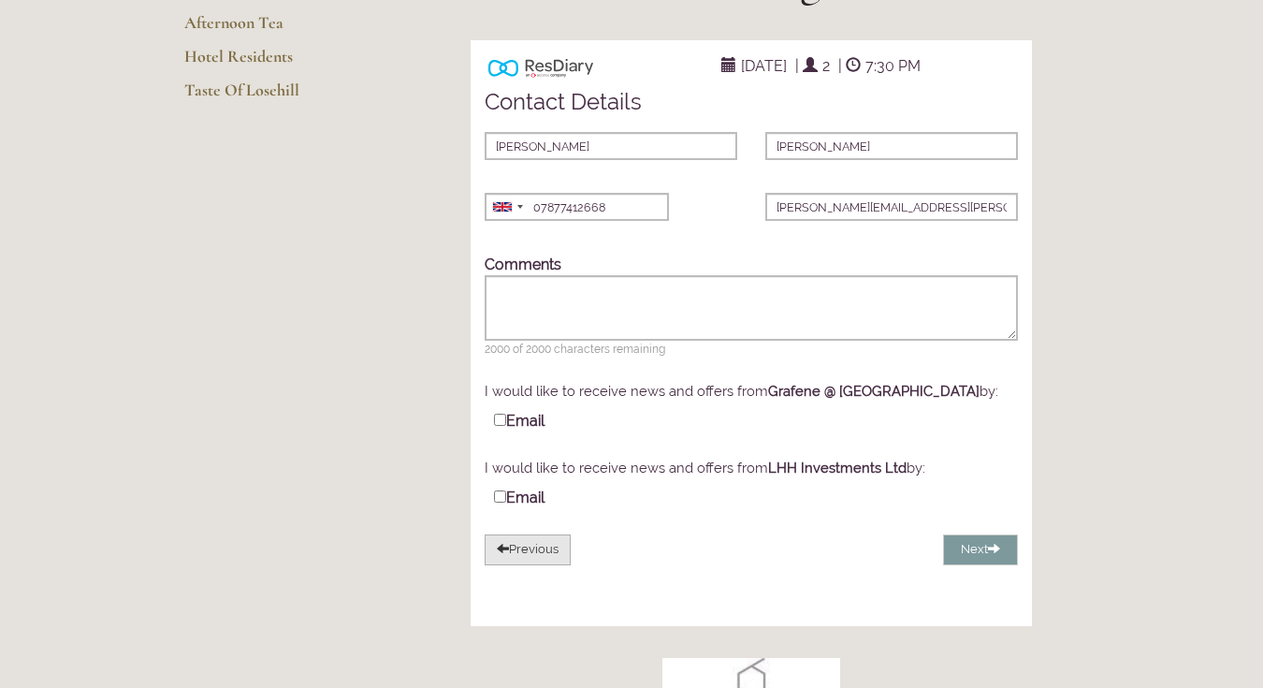
click at [542, 565] on button "Previous" at bounding box center [528, 549] width 86 height 31
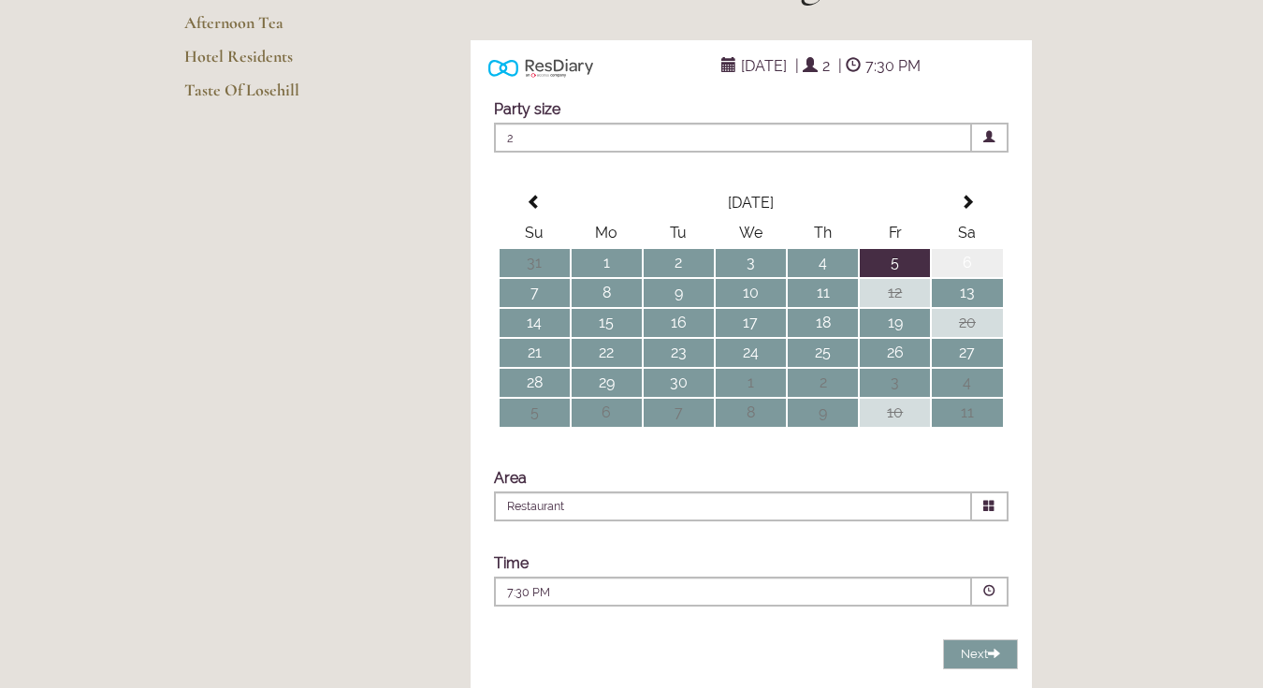
click at [987, 277] on td "6" at bounding box center [967, 263] width 70 height 28
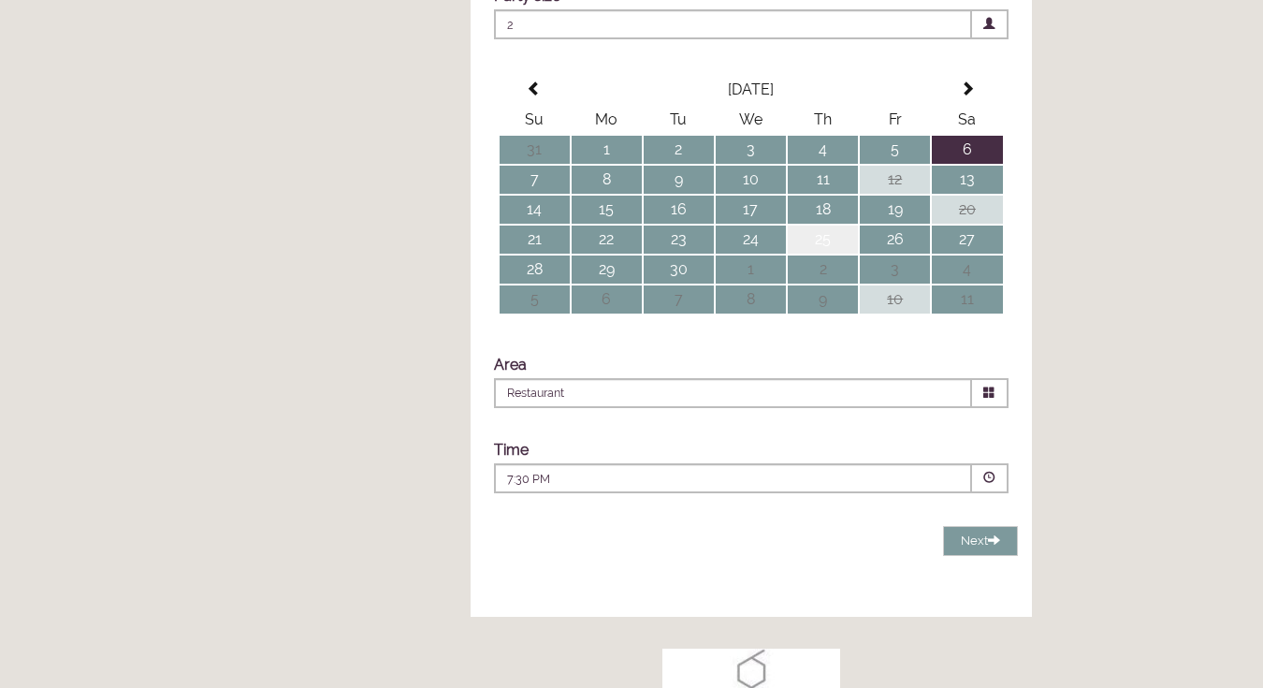
scroll to position [435, 0]
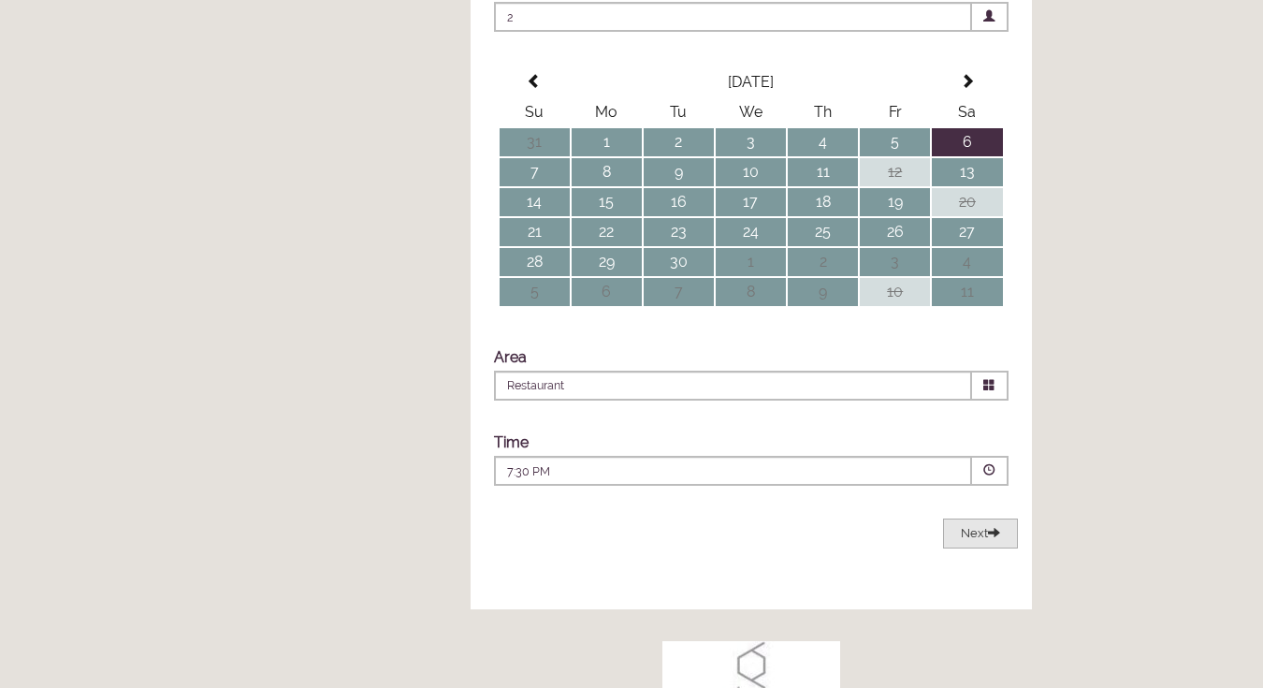
click at [986, 540] on span "Next" at bounding box center [980, 533] width 39 height 14
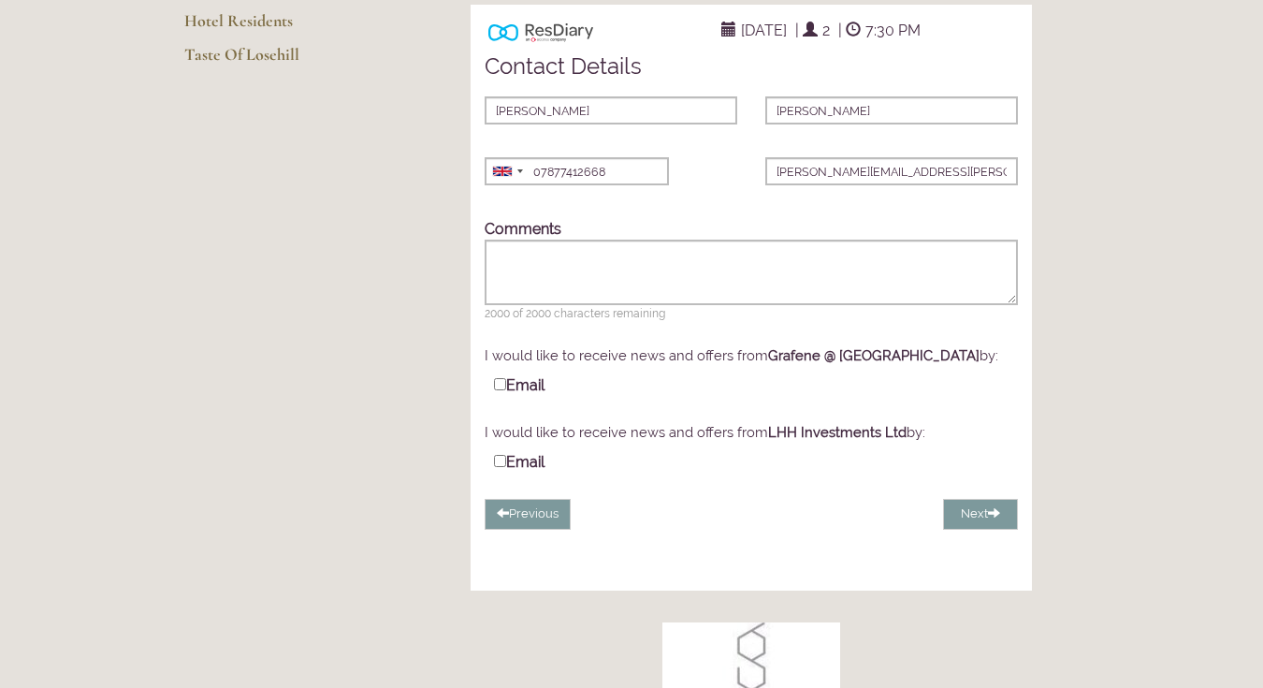
scroll to position [349, 0]
click at [984, 531] on button "Next" at bounding box center [980, 515] width 75 height 31
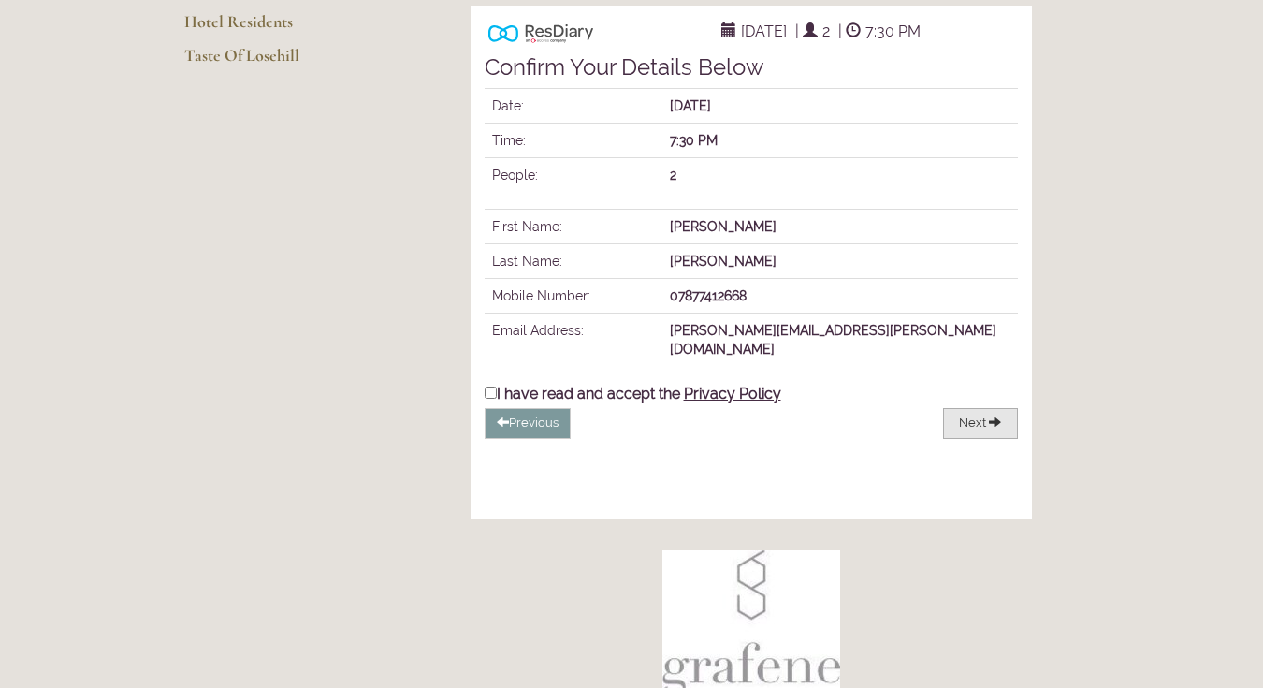
click at [980, 430] on span "Next" at bounding box center [972, 422] width 27 height 14
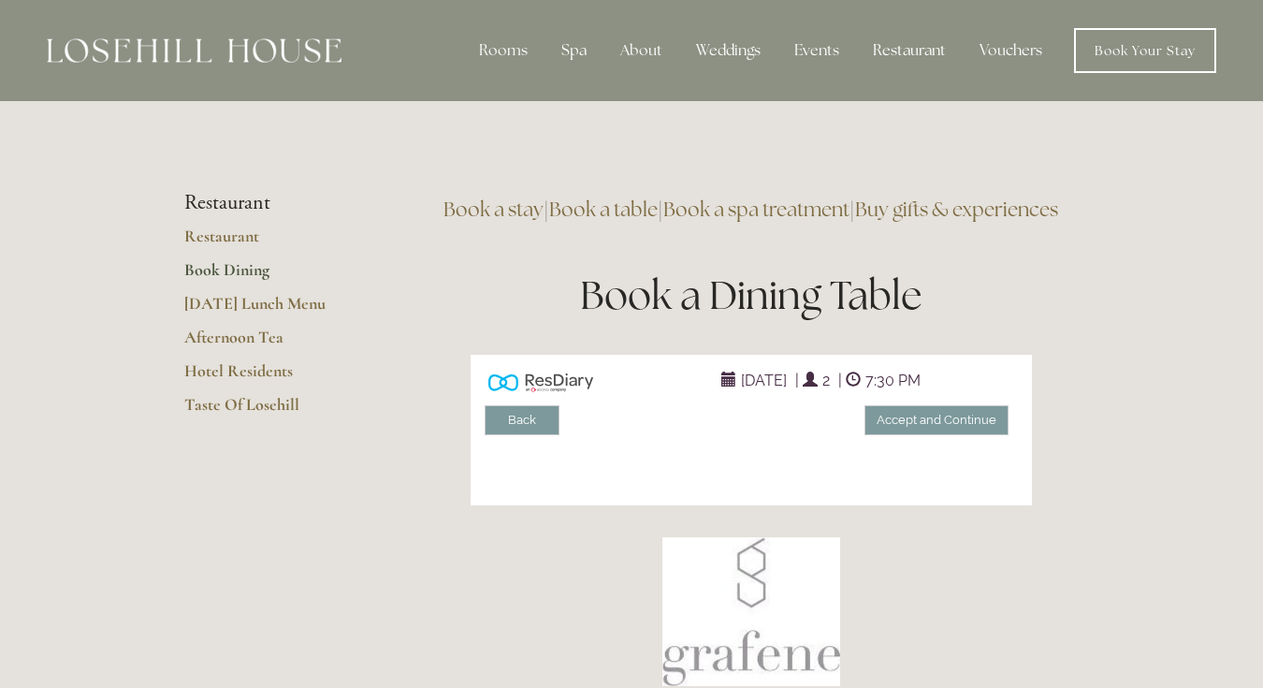
scroll to position [0, 0]
